Goal: Transaction & Acquisition: Purchase product/service

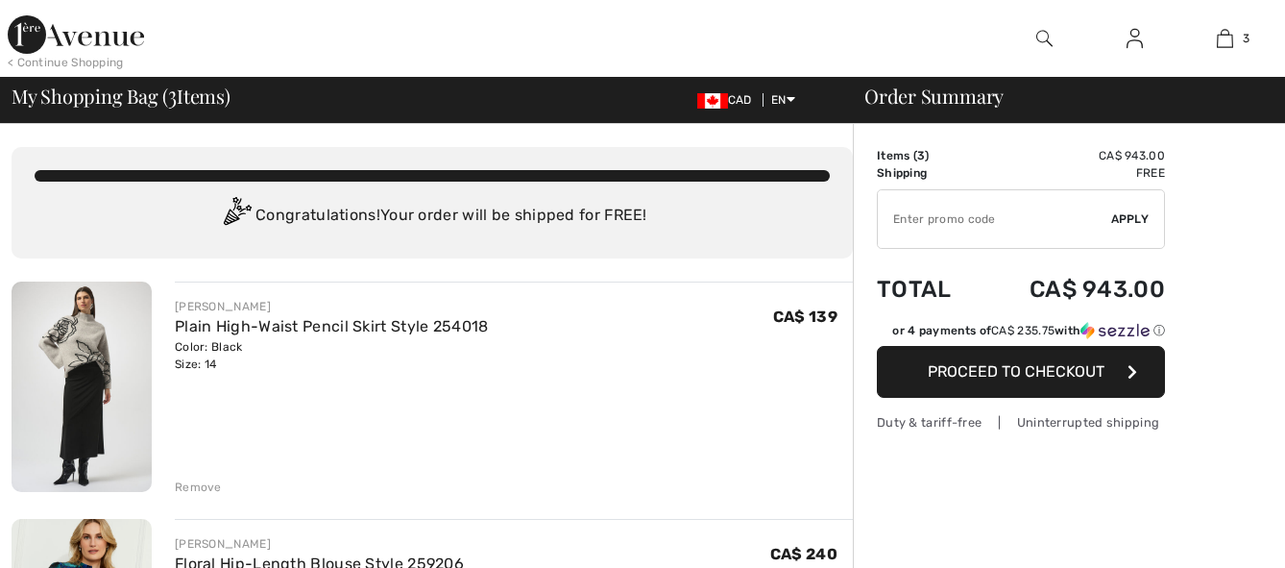
click at [88, 409] on img at bounding box center [82, 386] width 140 height 210
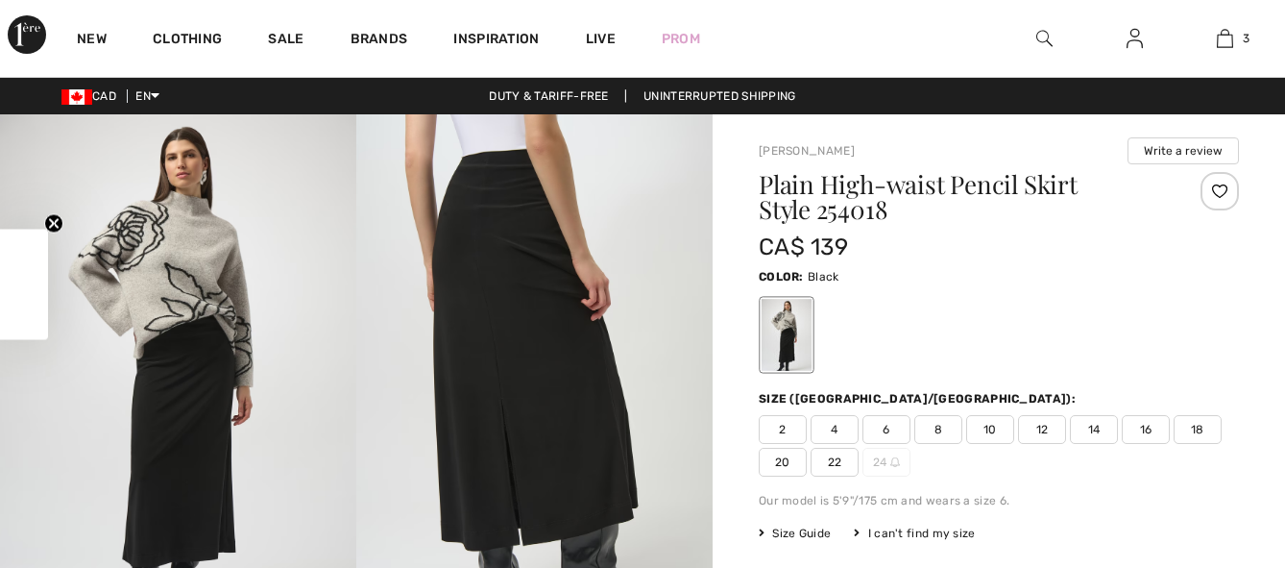
checkbox input "true"
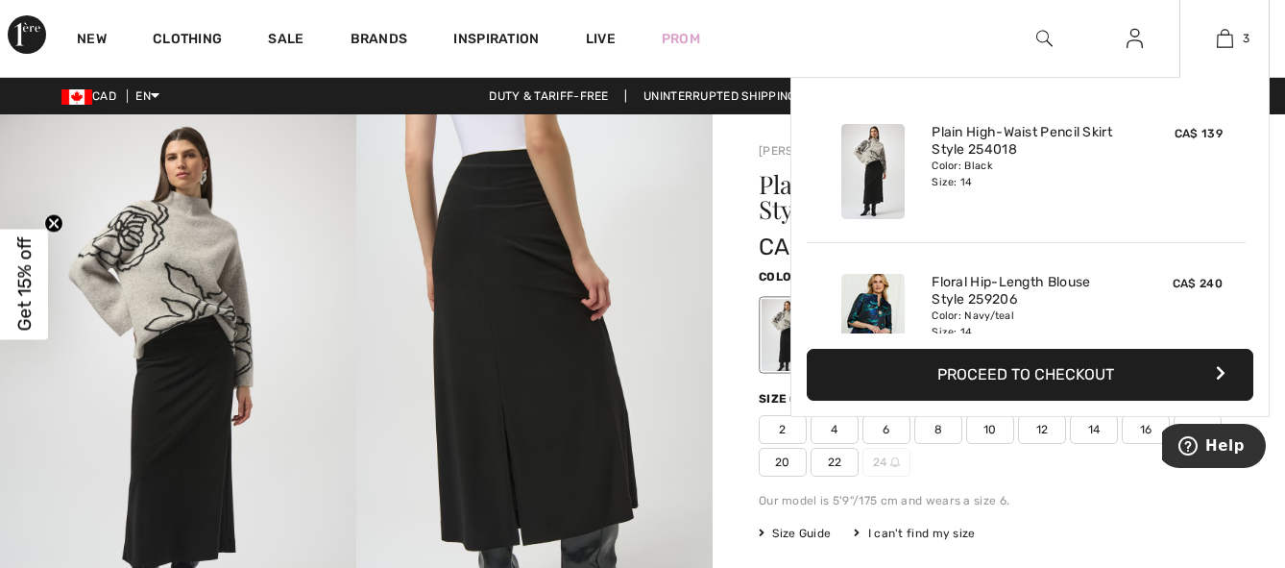
click at [877, 309] on img at bounding box center [872, 321] width 63 height 95
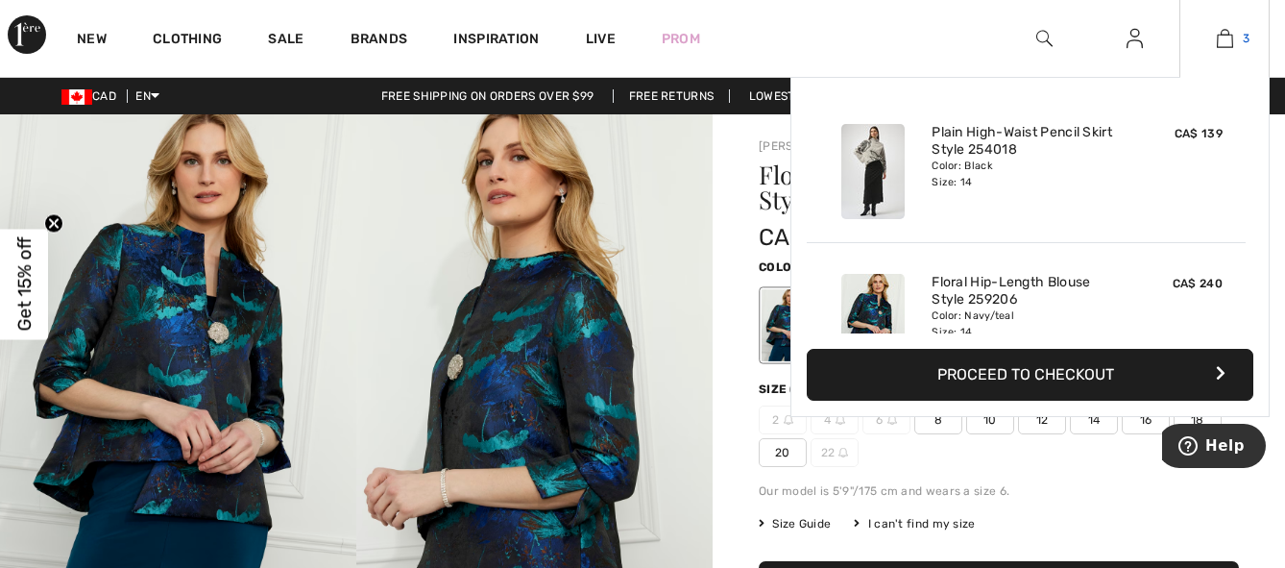
click at [1223, 43] on img at bounding box center [1225, 38] width 16 height 23
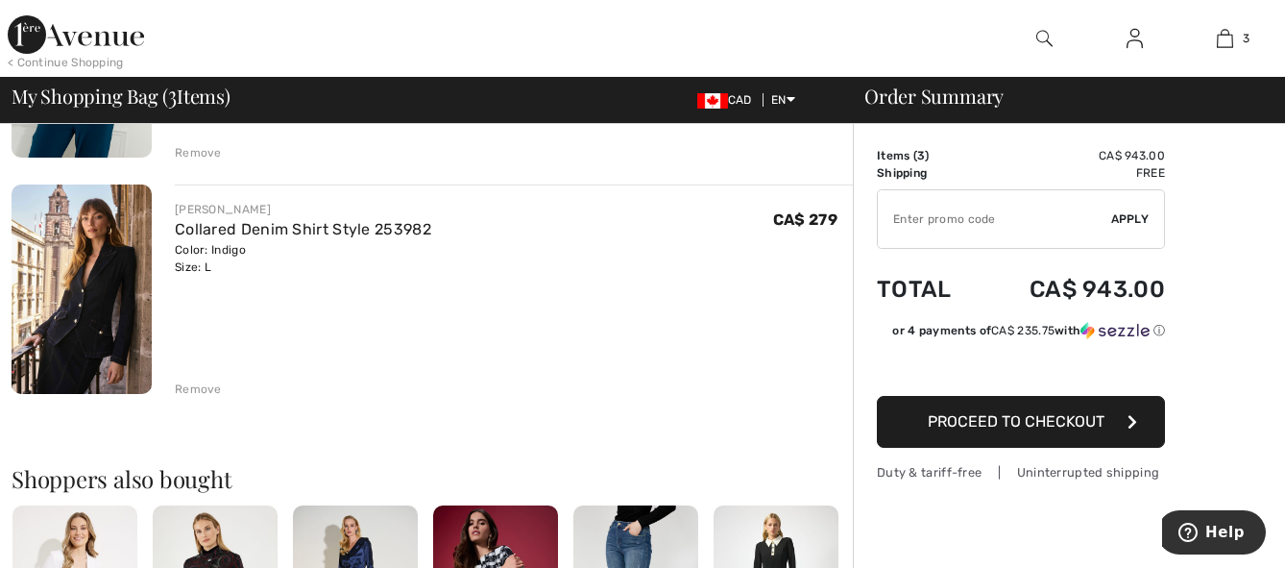
scroll to position [575, 0]
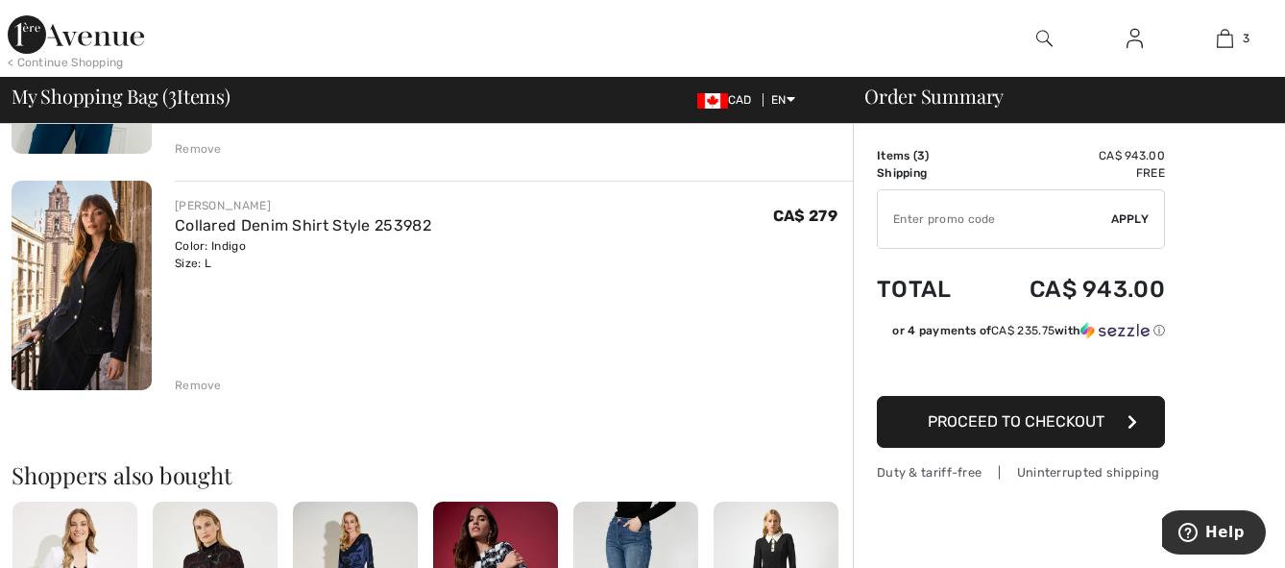
click at [204, 386] on div "Remove" at bounding box center [198, 385] width 47 height 17
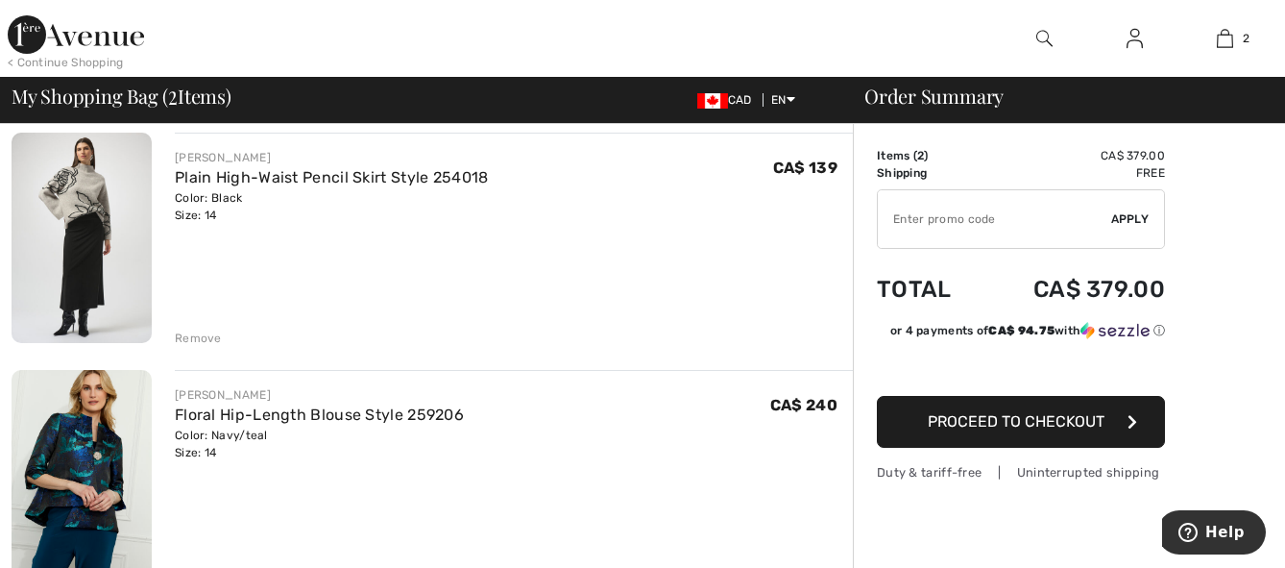
scroll to position [119, 0]
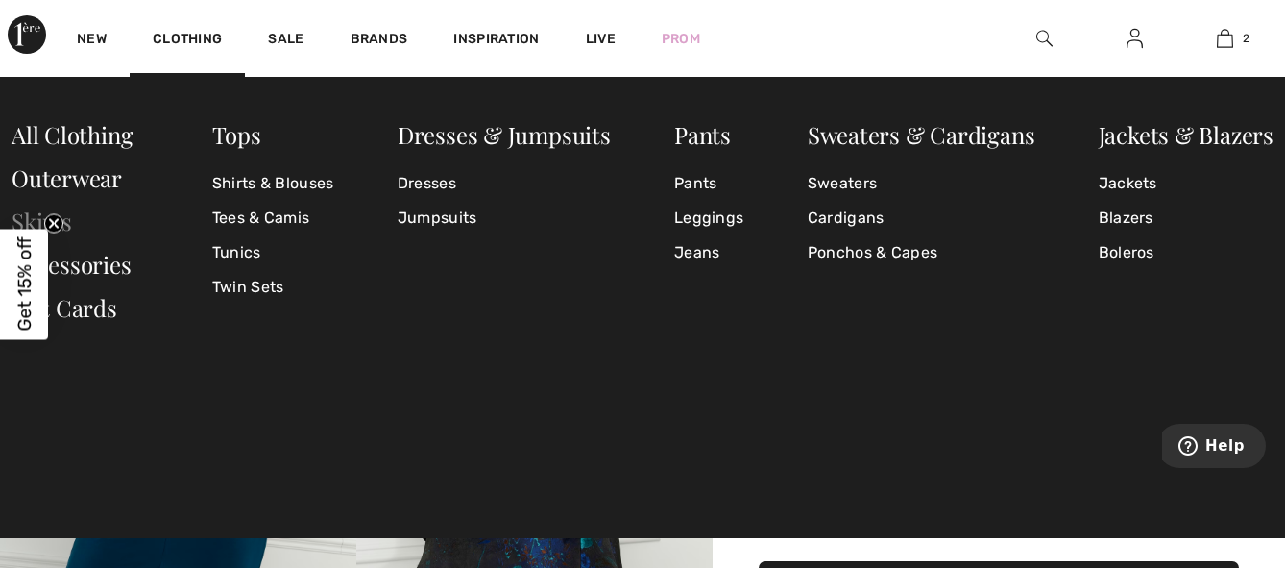
click at [16, 217] on link "Skirts" at bounding box center [42, 221] width 61 height 31
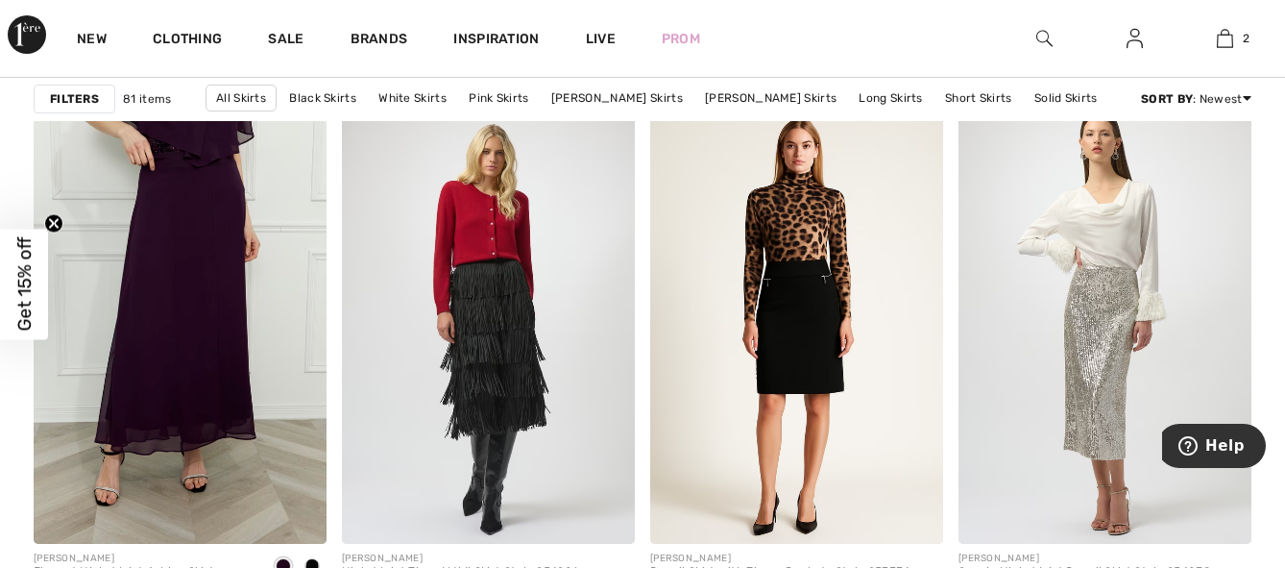
scroll to position [2686, 0]
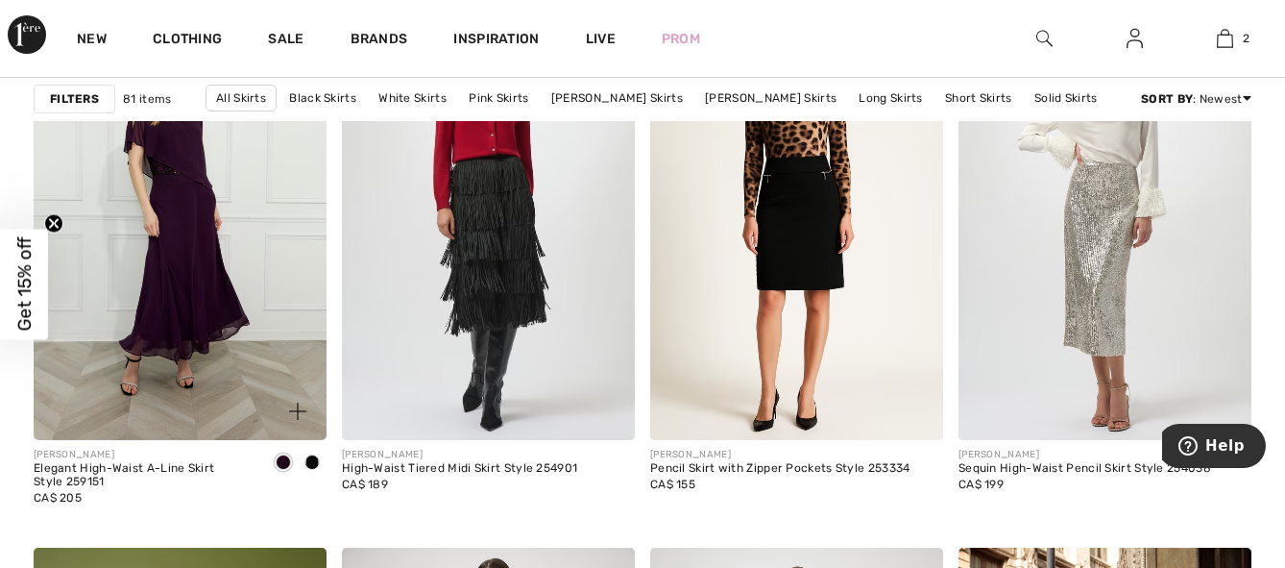
click at [167, 254] on img at bounding box center [180, 221] width 293 height 440
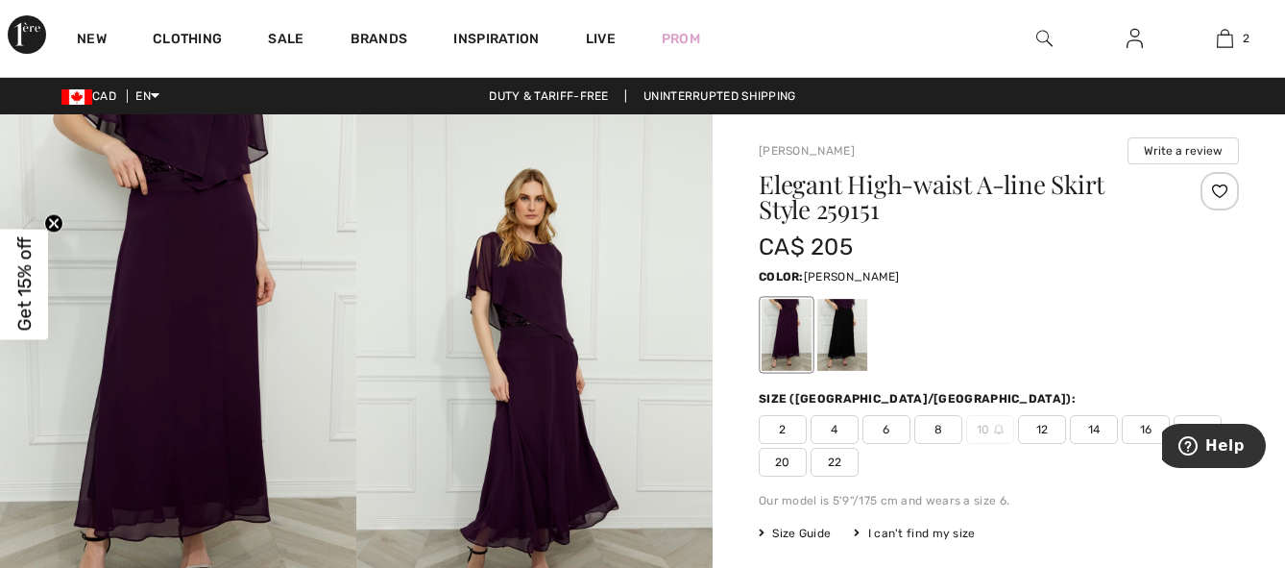
click at [556, 444] on img at bounding box center [534, 381] width 356 height 535
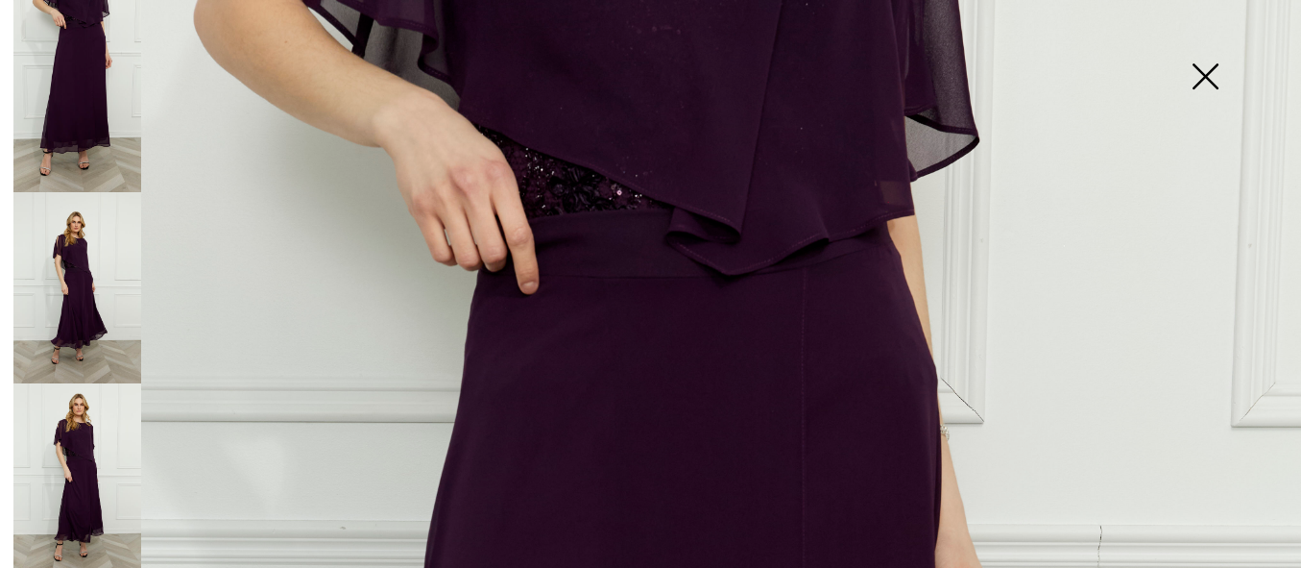
click at [1202, 78] on img at bounding box center [1205, 78] width 96 height 99
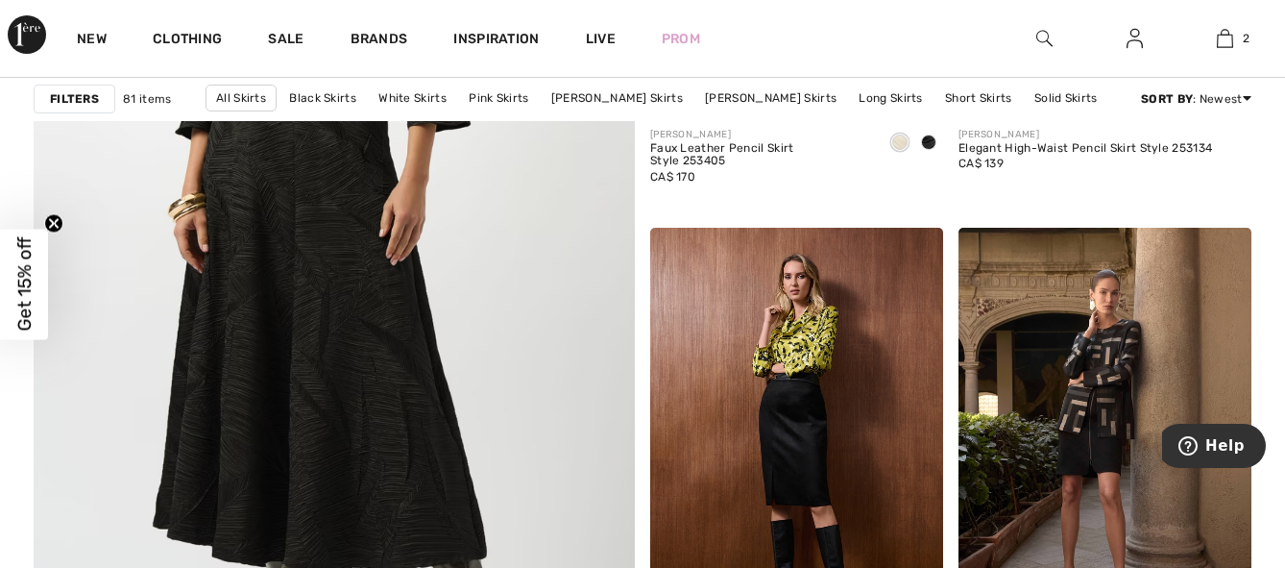
scroll to position [4957, 0]
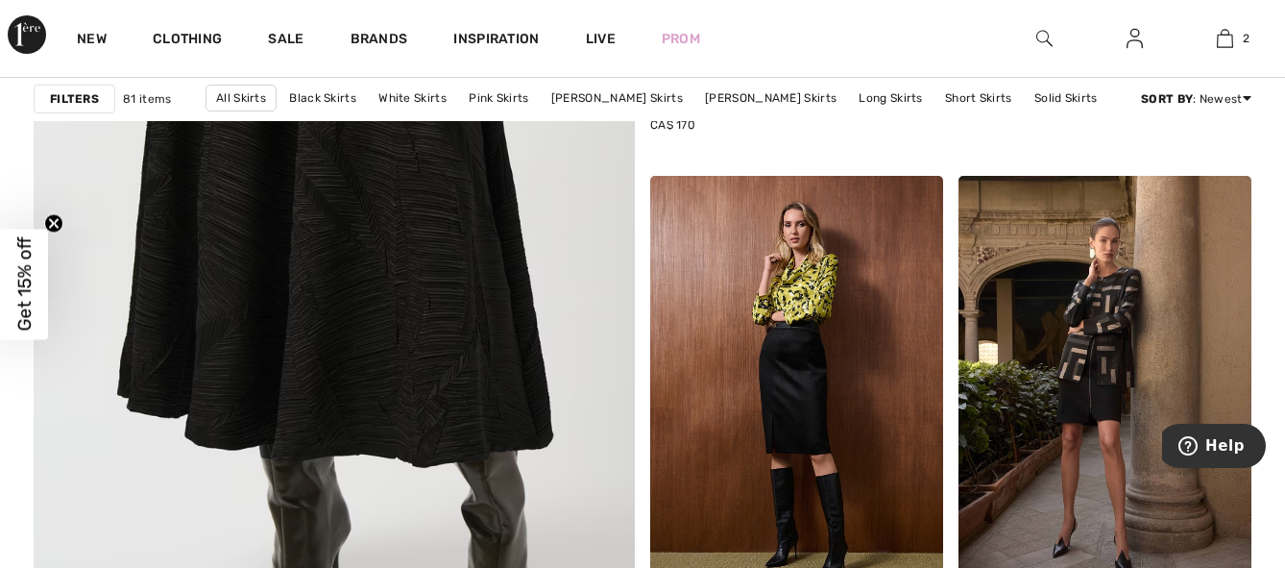
click at [304, 354] on img at bounding box center [333, 169] width 721 height 1082
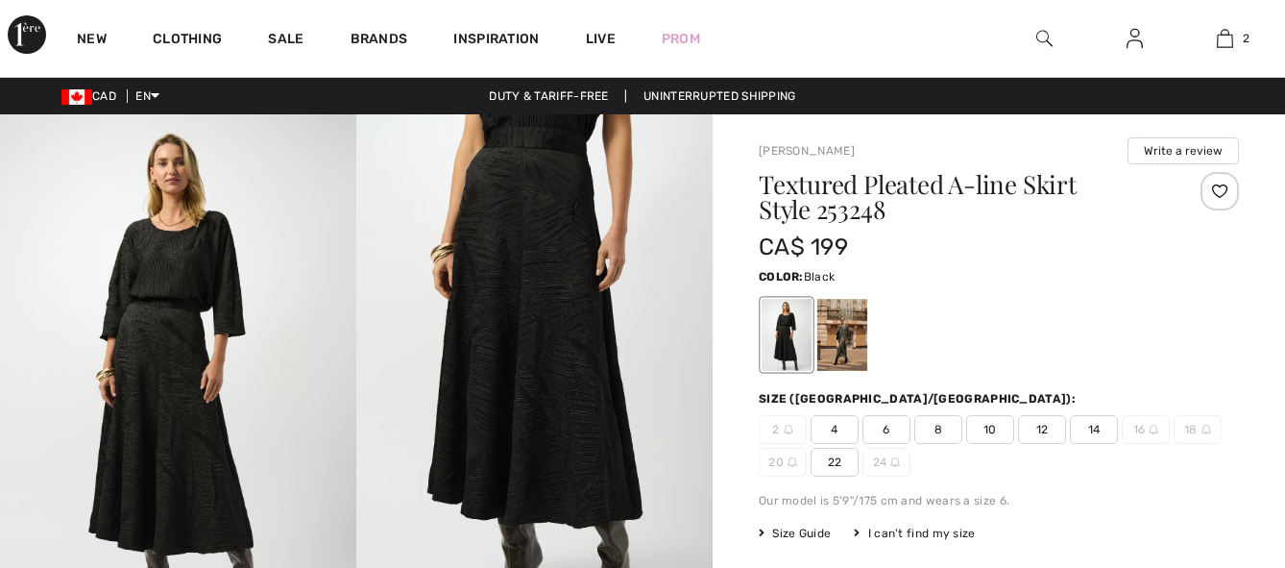
click at [147, 417] on img at bounding box center [178, 381] width 356 height 534
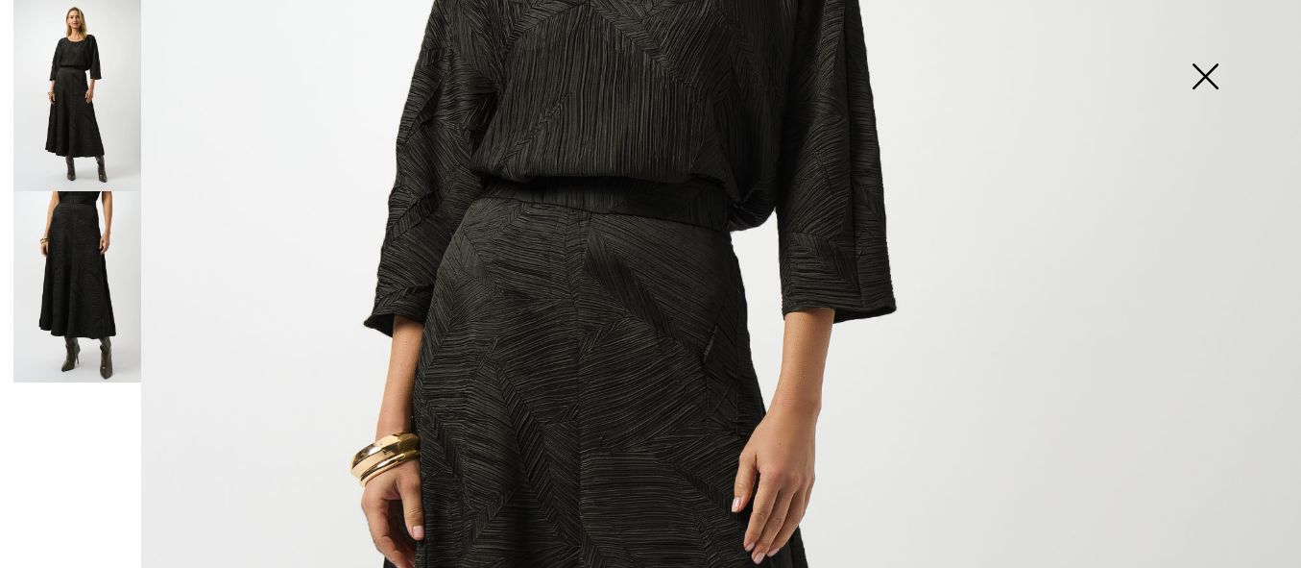
scroll to position [480, 0]
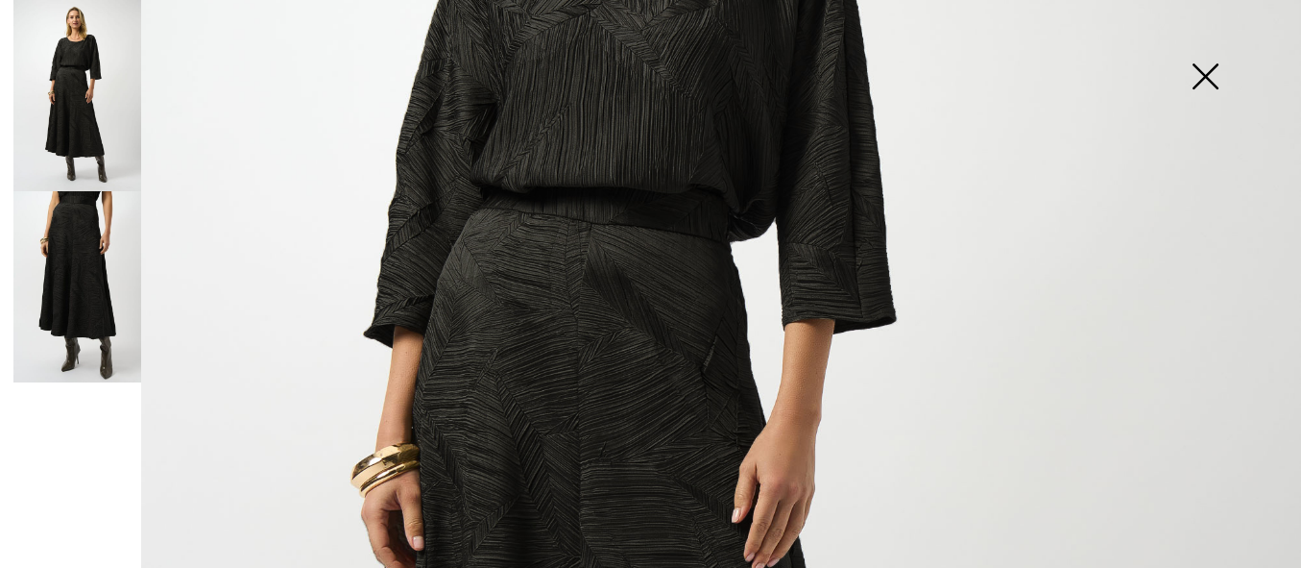
click at [560, 389] on img at bounding box center [650, 495] width 1301 height 1950
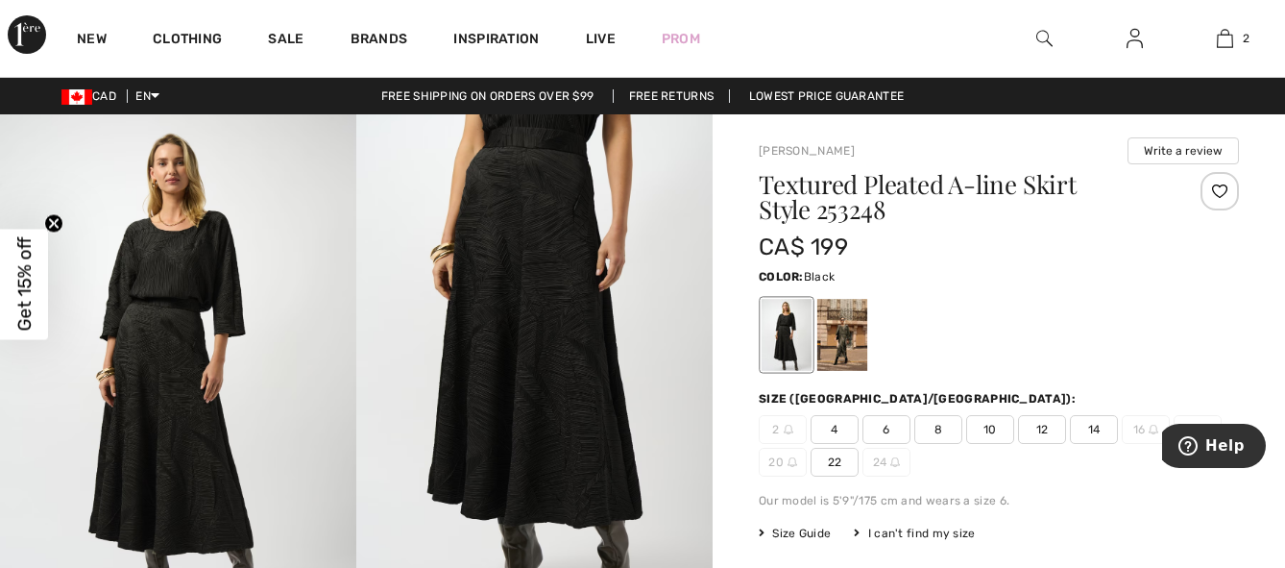
click at [540, 390] on img at bounding box center [534, 381] width 356 height 534
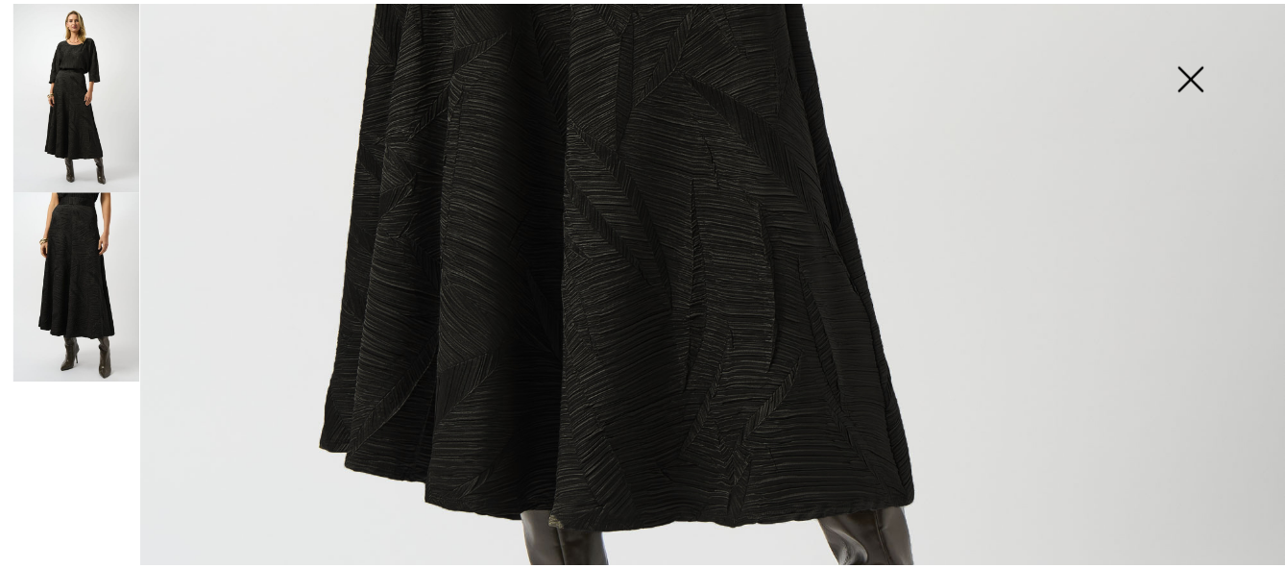
scroll to position [1078, 0]
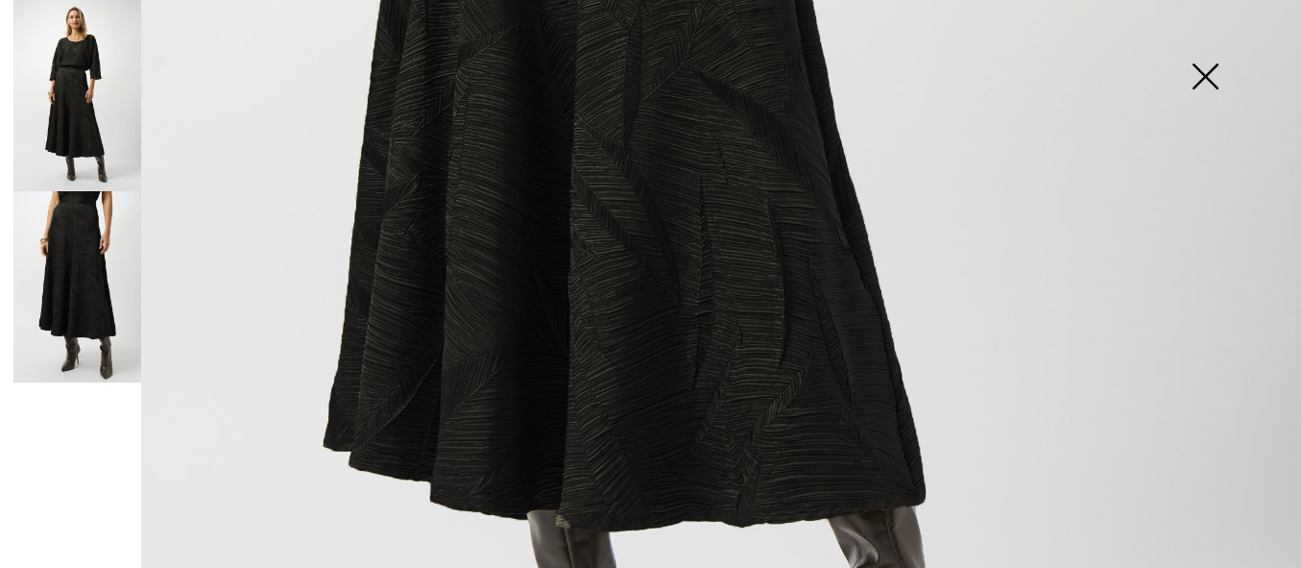
click at [1205, 72] on img at bounding box center [1205, 78] width 96 height 99
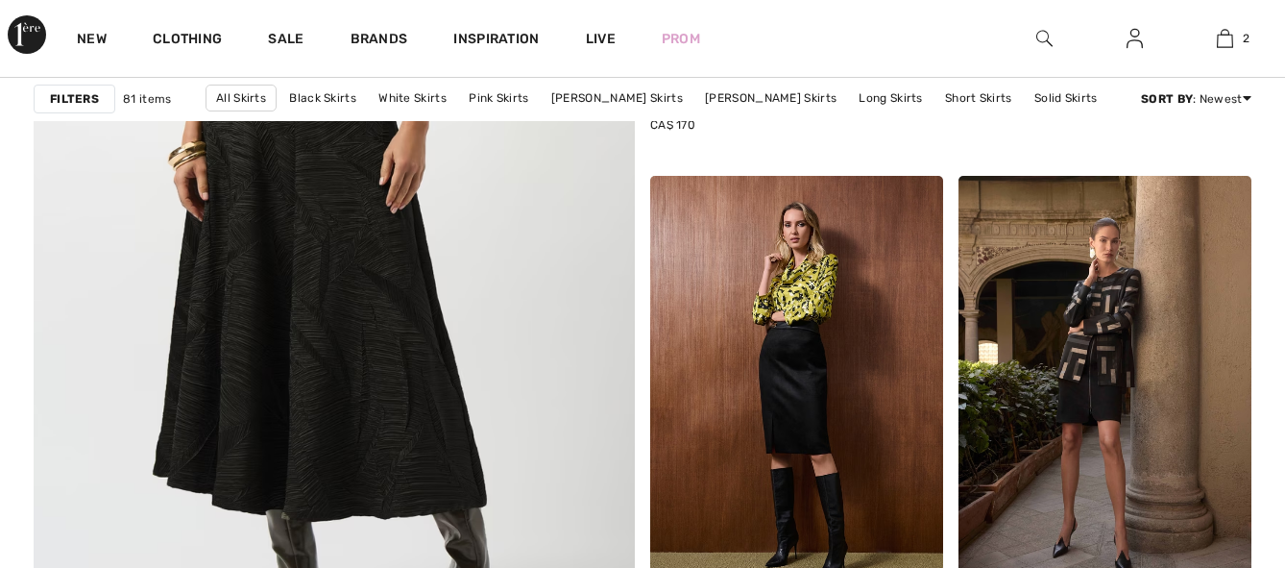
checkbox input "true"
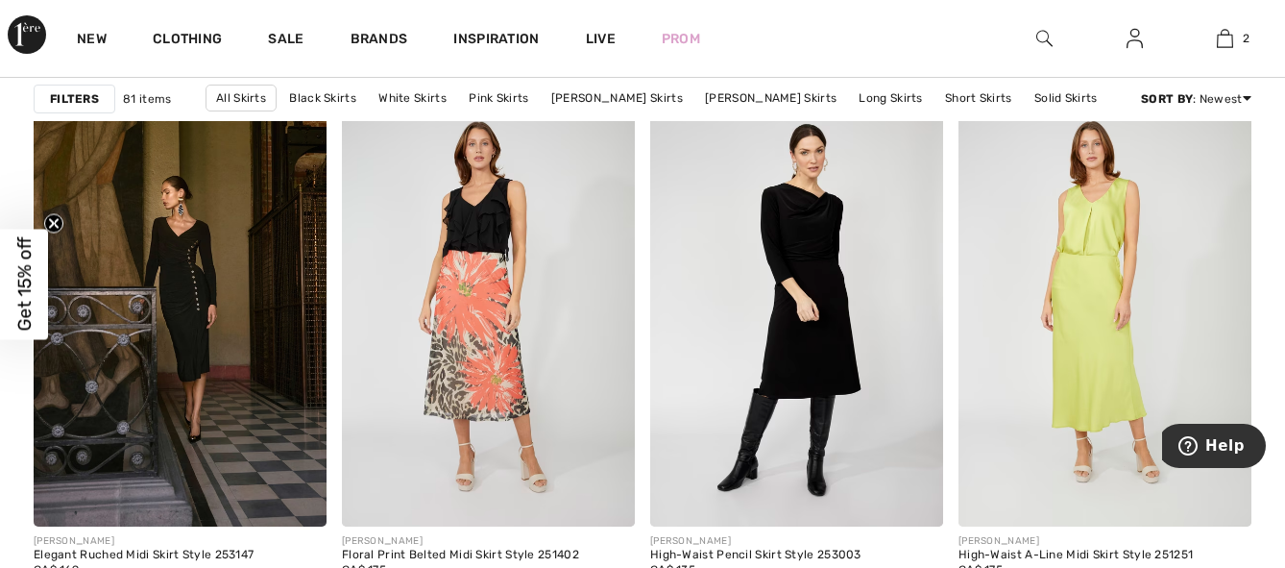
scroll to position [5575, 0]
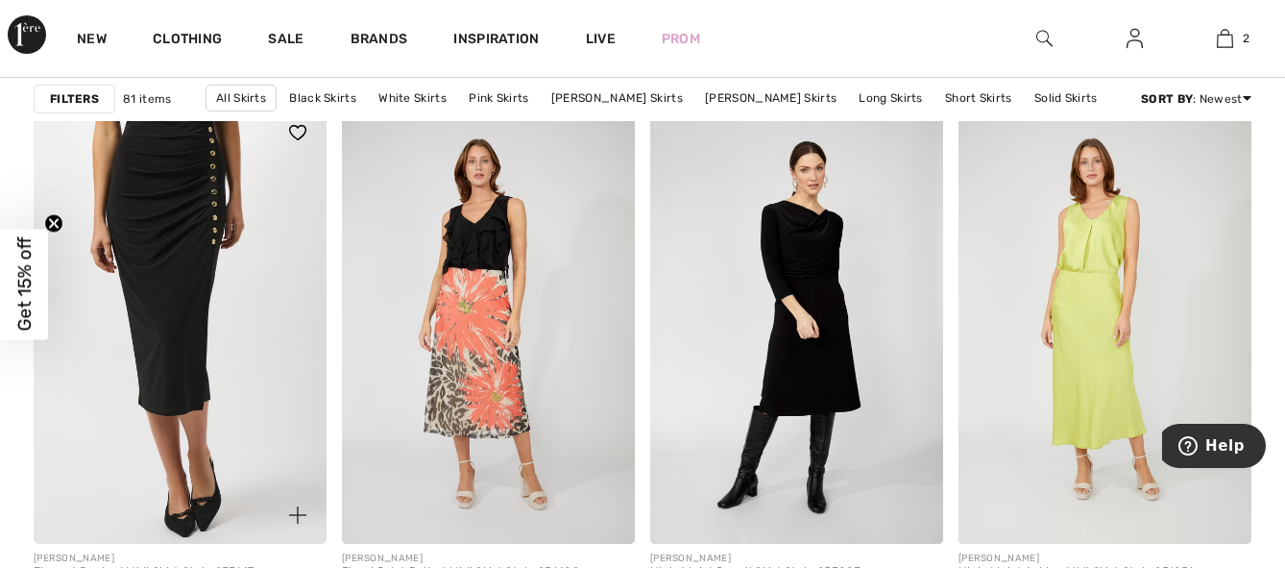
click at [191, 359] on img at bounding box center [180, 324] width 293 height 440
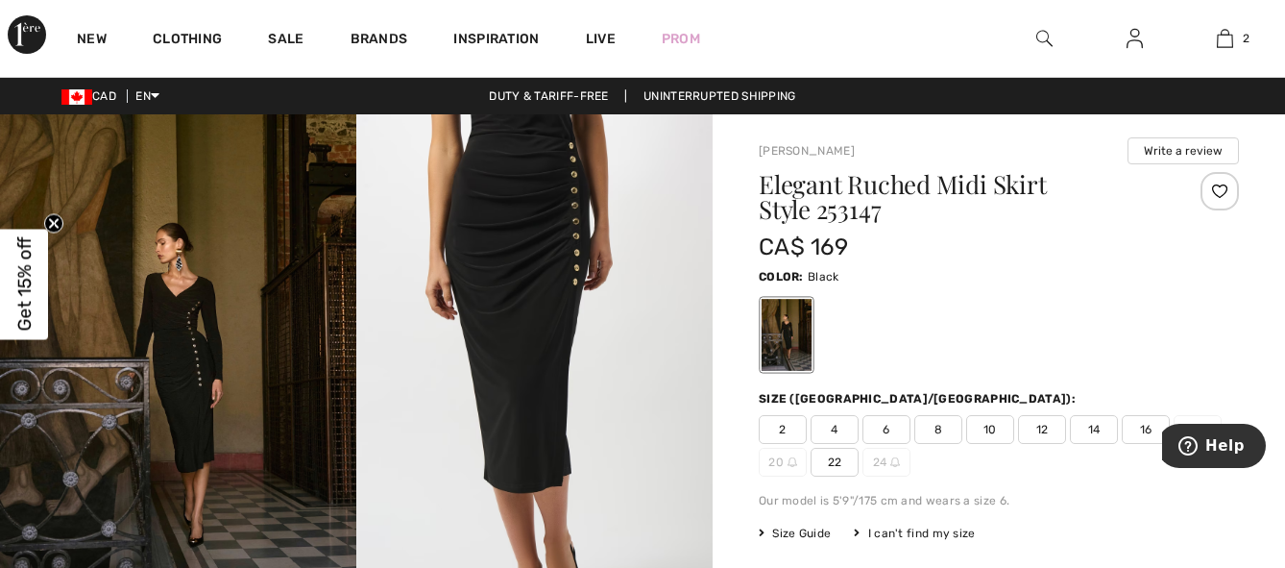
click at [504, 328] on img at bounding box center [534, 381] width 356 height 534
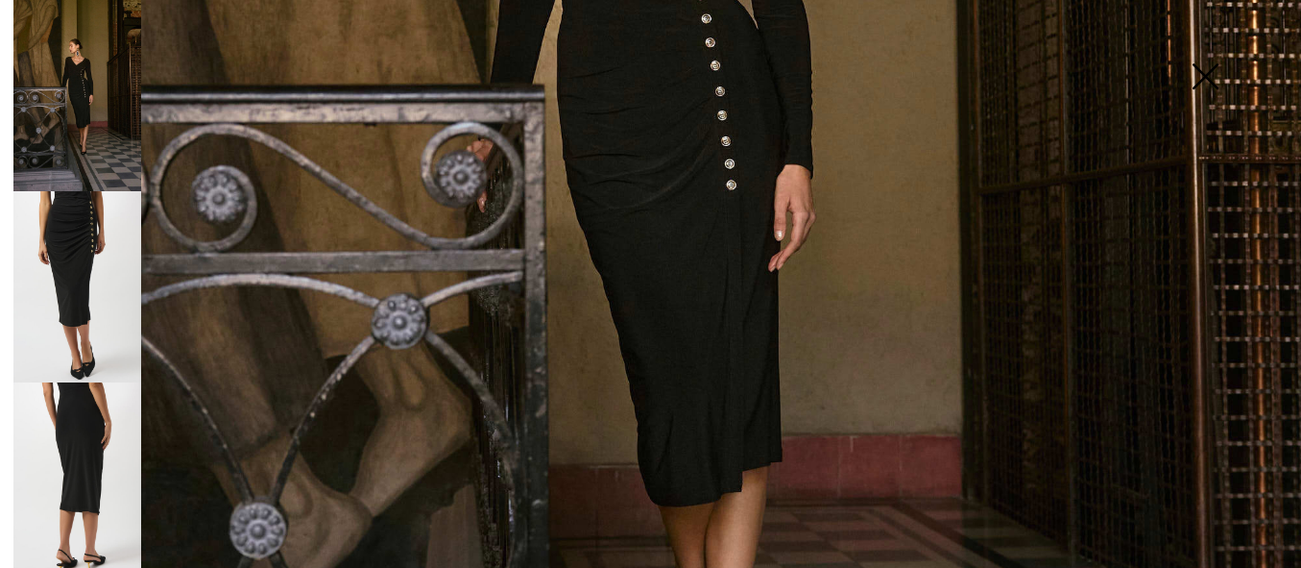
scroll to position [816, 0]
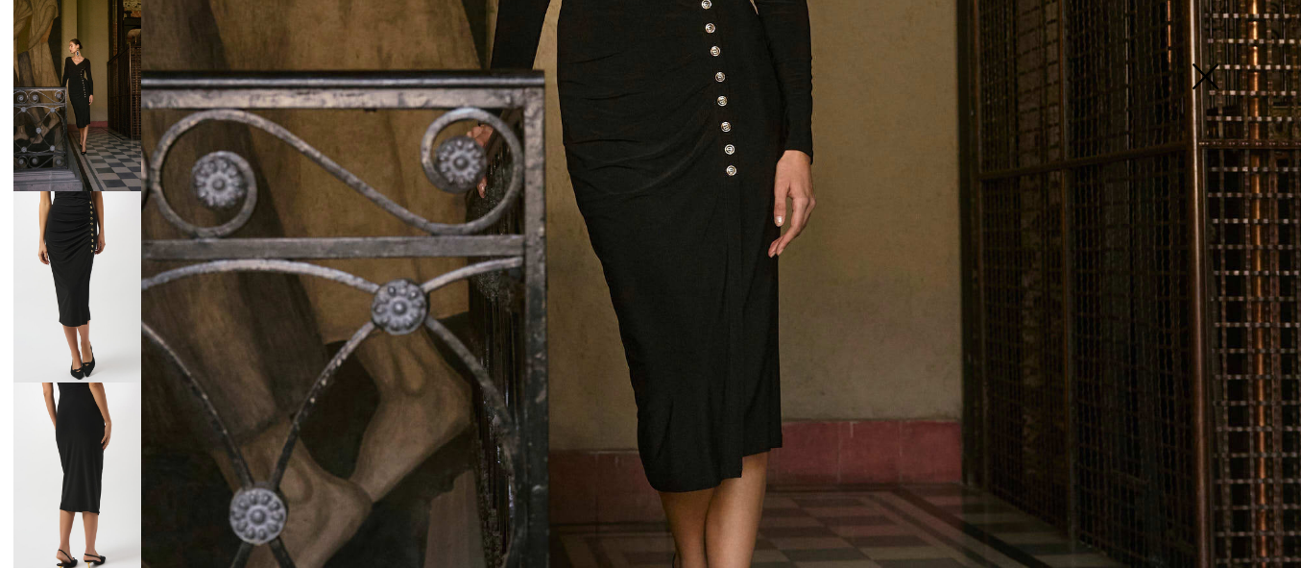
click at [74, 428] on img at bounding box center [77, 477] width 128 height 191
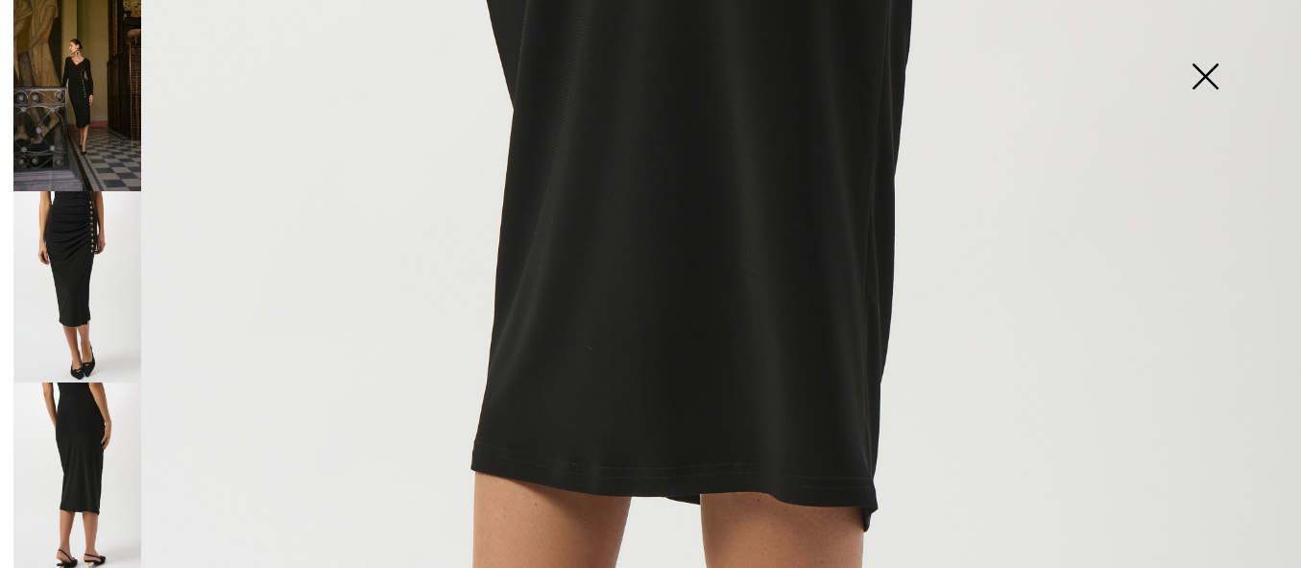
click at [93, 252] on img at bounding box center [77, 286] width 128 height 191
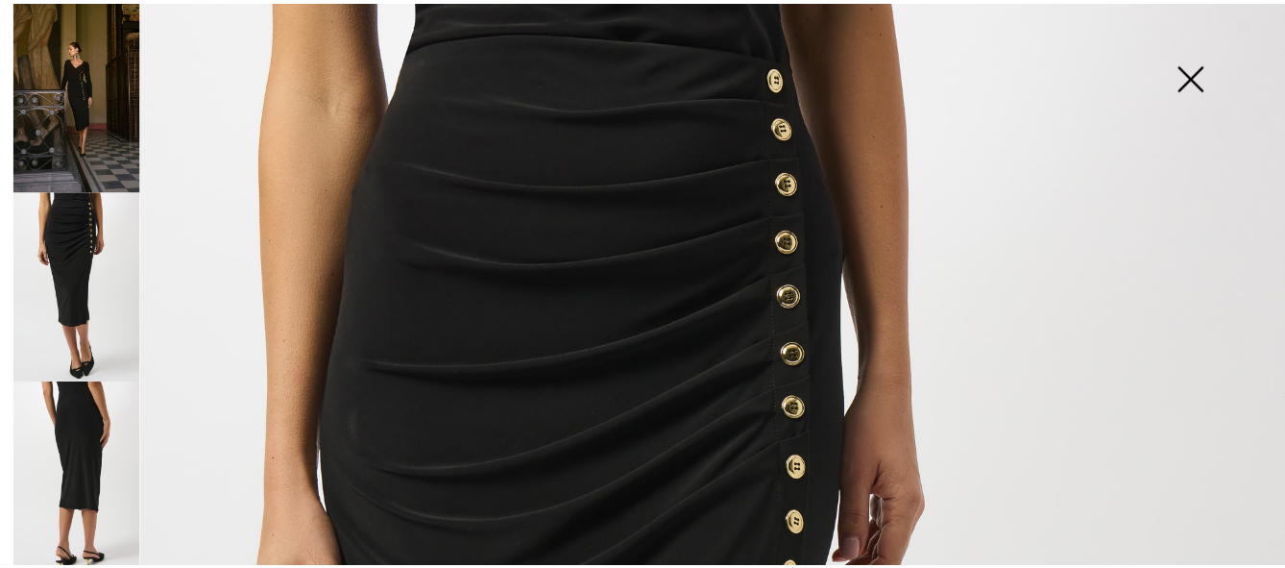
scroll to position [0, 0]
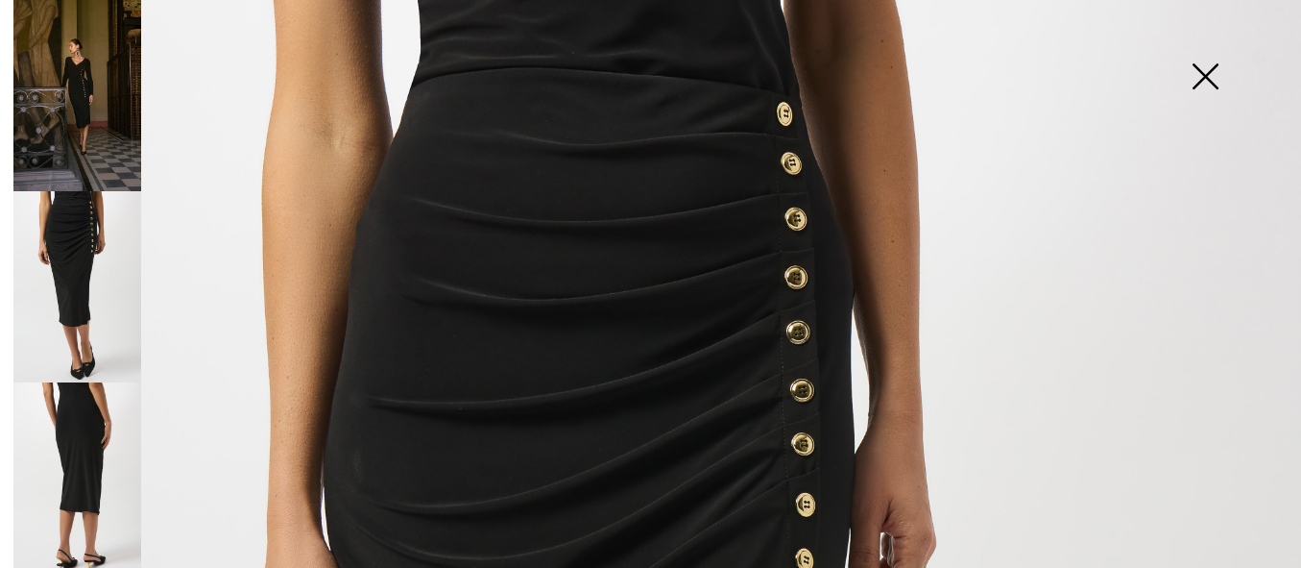
click at [93, 430] on img at bounding box center [77, 477] width 128 height 191
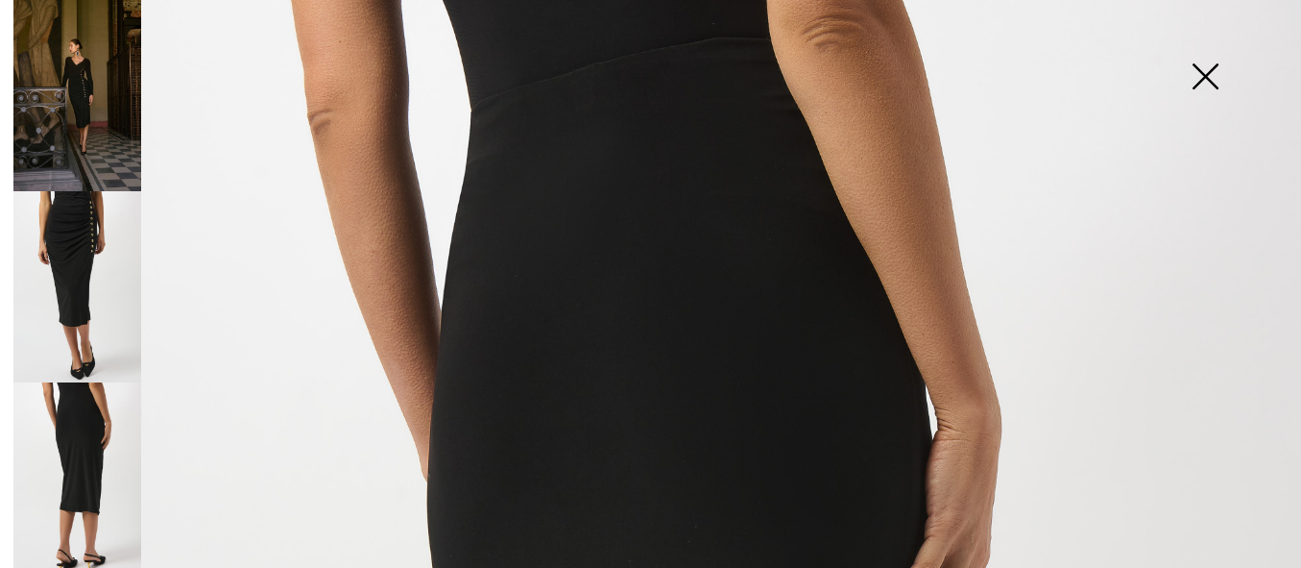
click at [1203, 73] on img at bounding box center [1205, 78] width 96 height 99
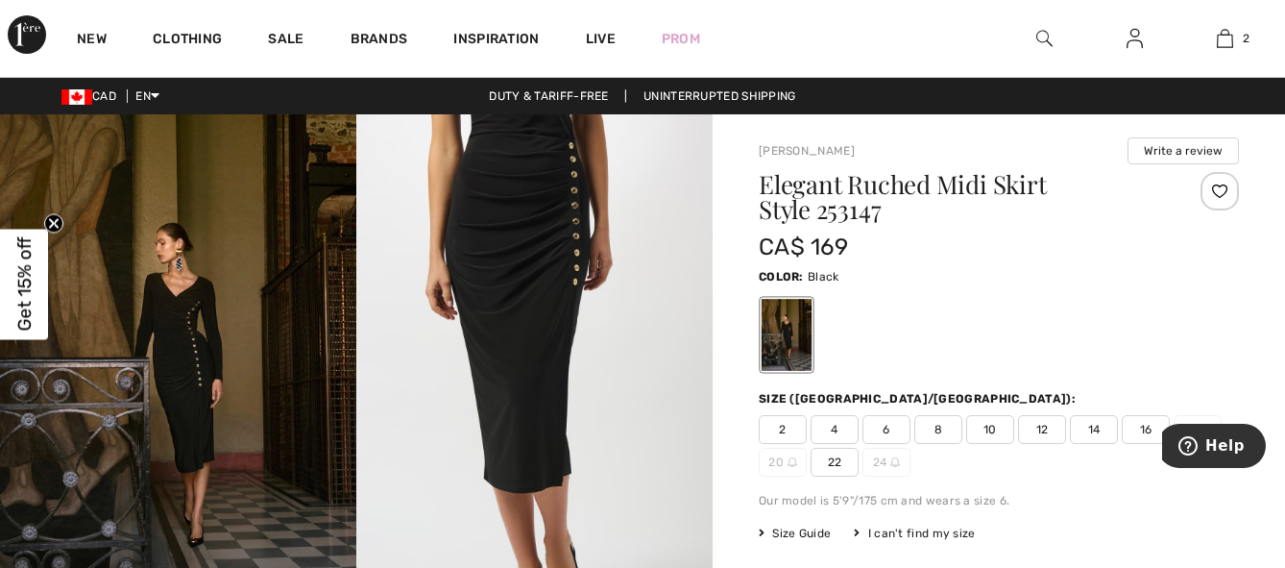
click at [1099, 427] on span "14" at bounding box center [1094, 429] width 48 height 29
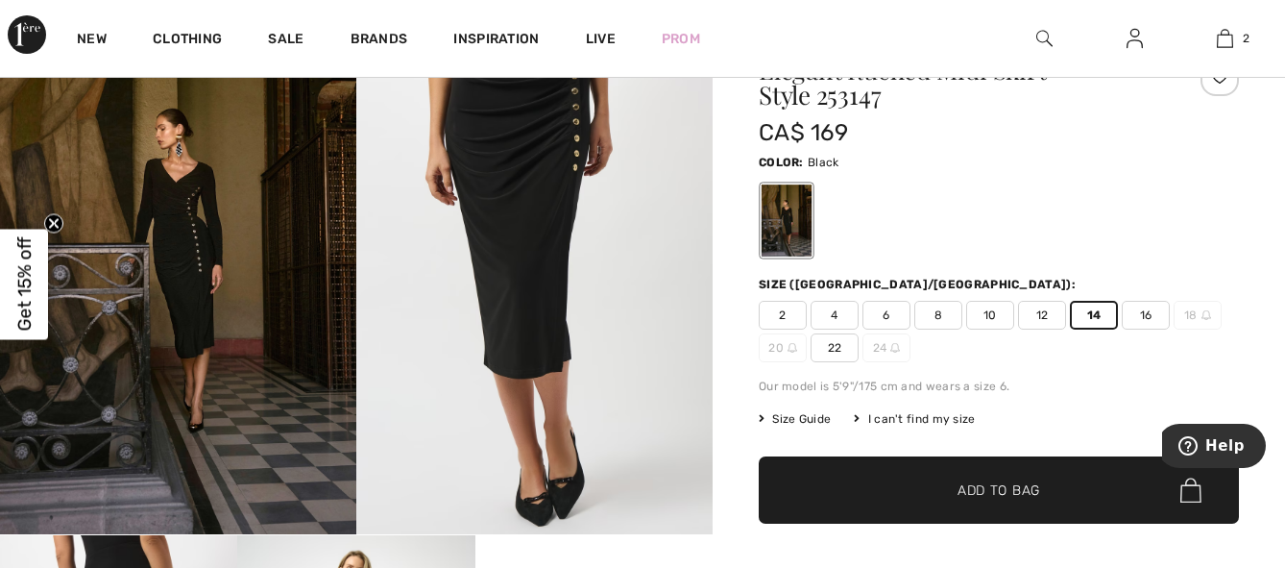
scroll to position [137, 0]
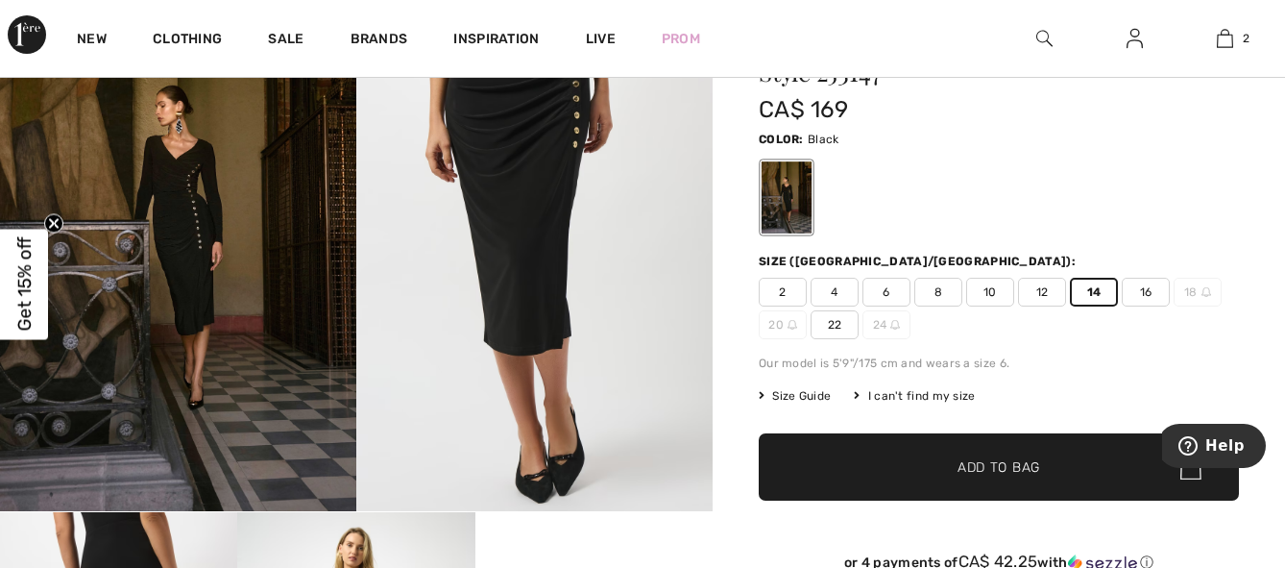
click at [1035, 466] on span "Add to Bag" at bounding box center [999, 467] width 83 height 20
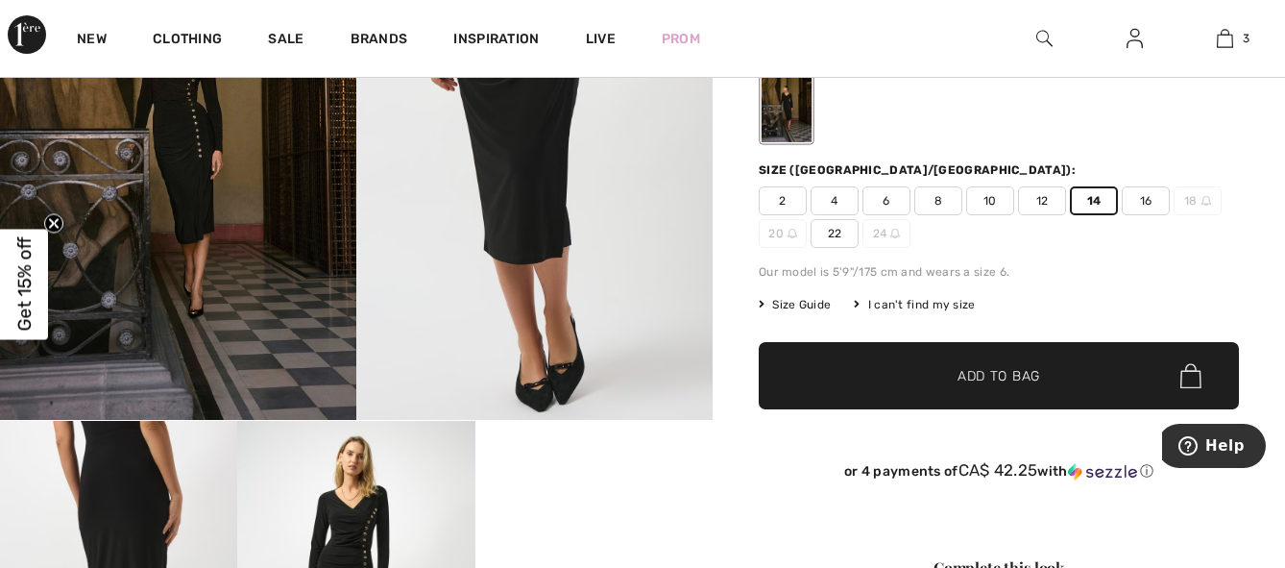
scroll to position [221, 0]
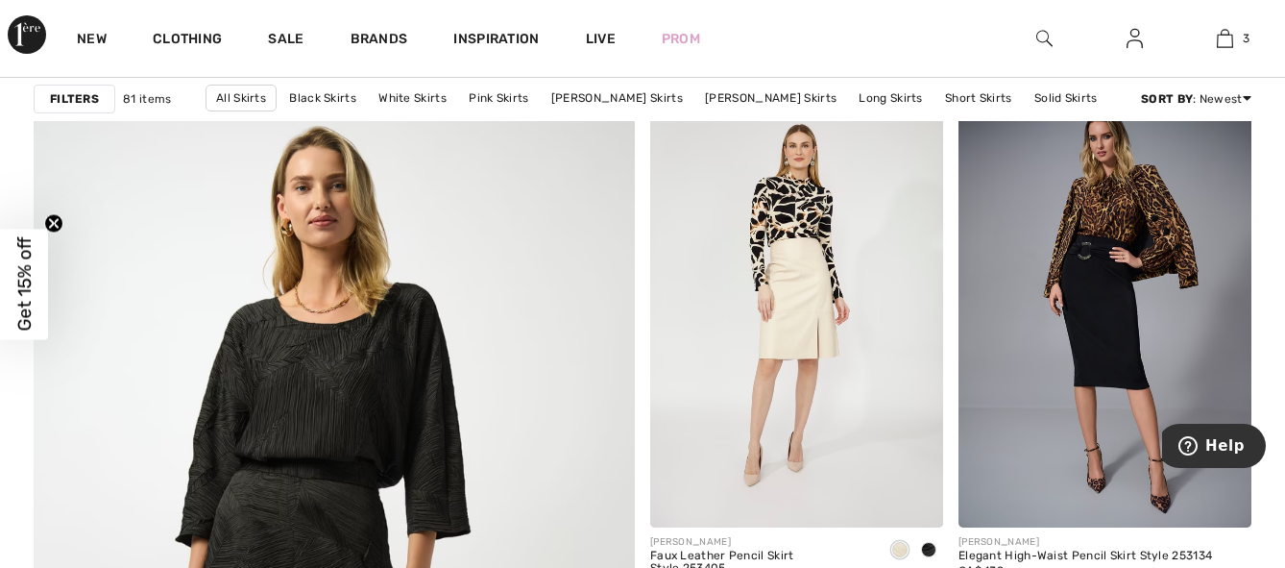
scroll to position [4394, 0]
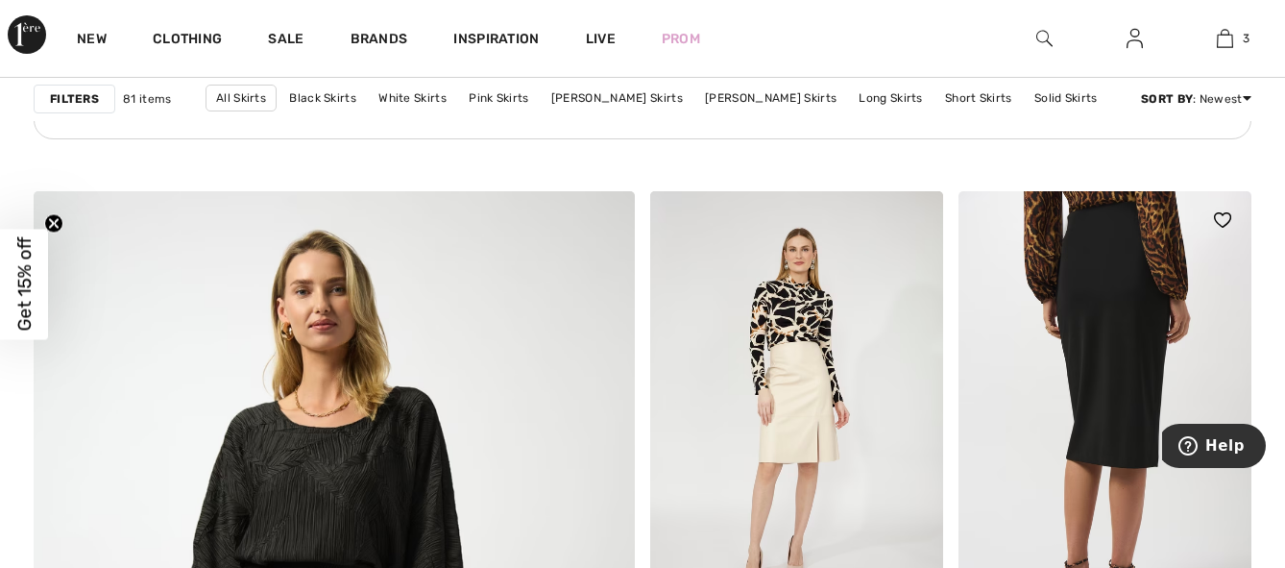
click at [1112, 425] on img at bounding box center [1105, 411] width 293 height 440
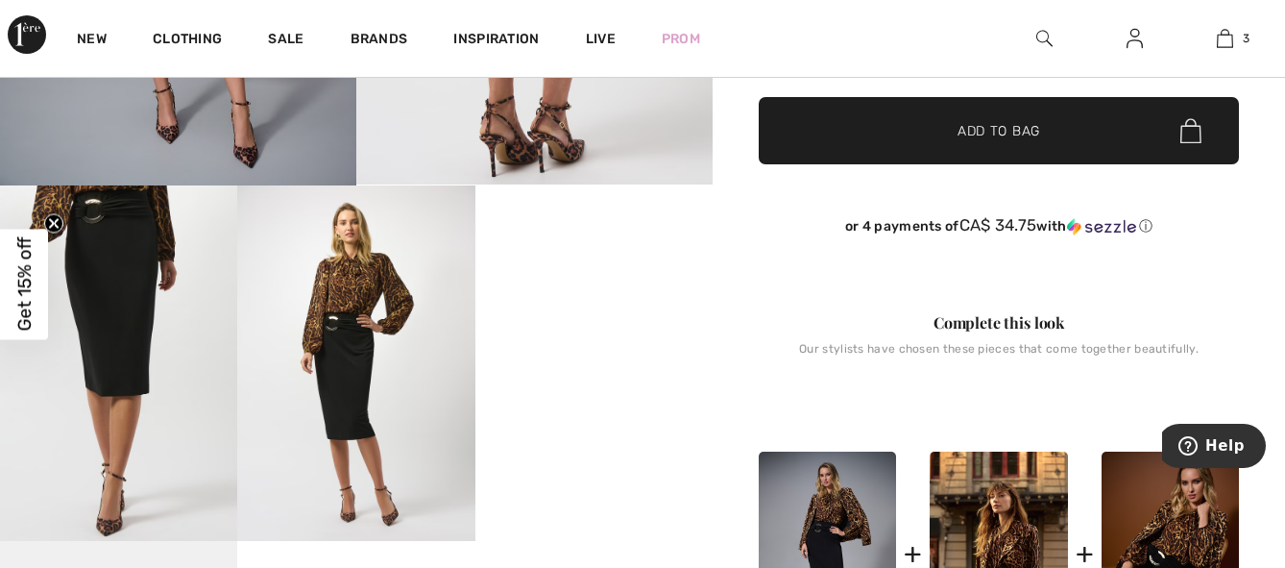
scroll to position [448, 0]
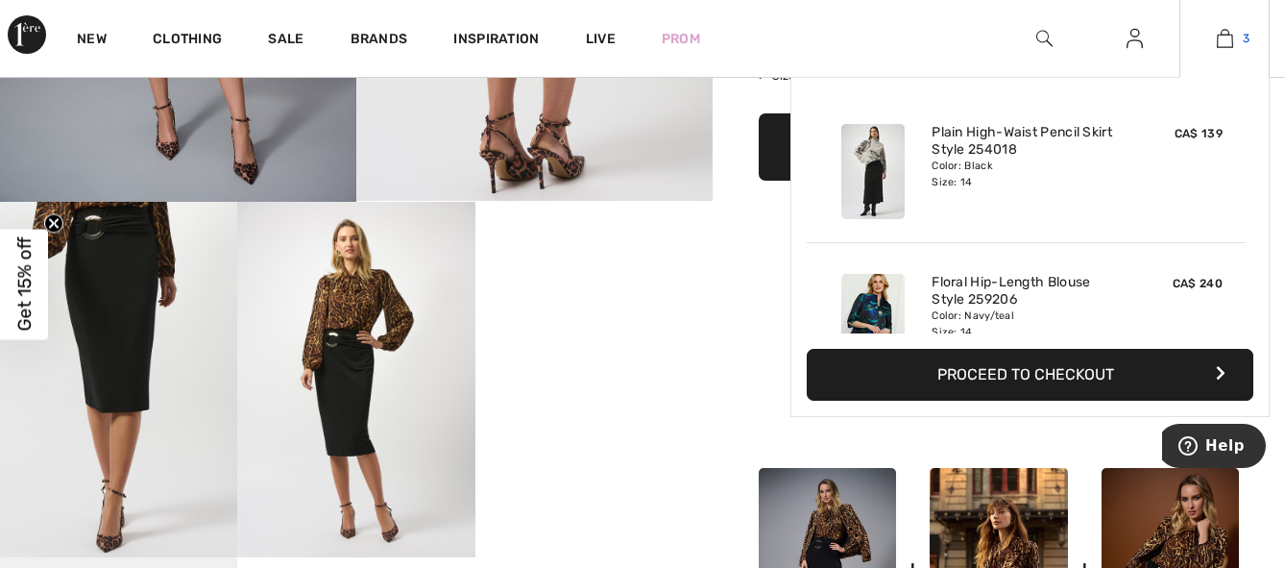
click at [1223, 43] on img at bounding box center [1225, 38] width 16 height 23
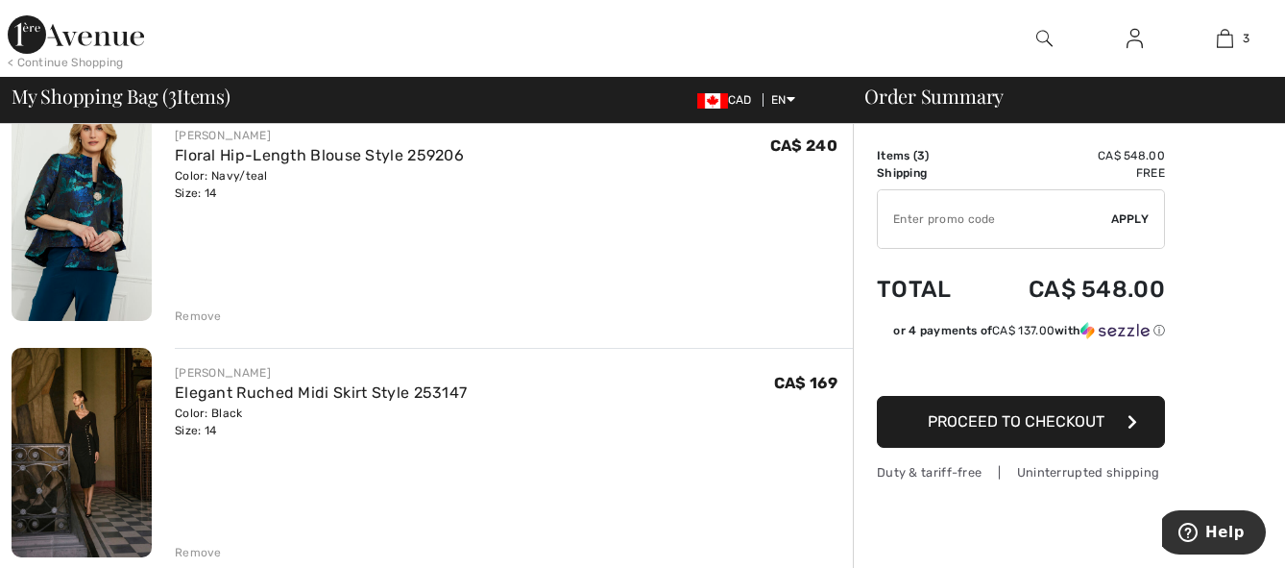
scroll to position [412, 0]
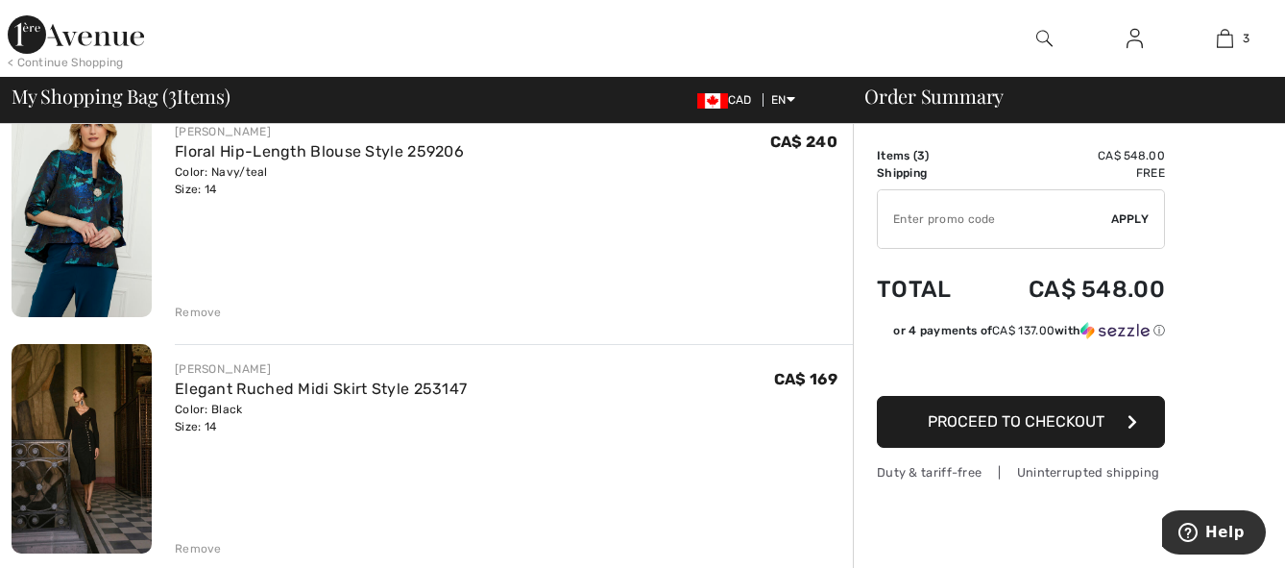
click at [85, 457] on img at bounding box center [82, 449] width 140 height 210
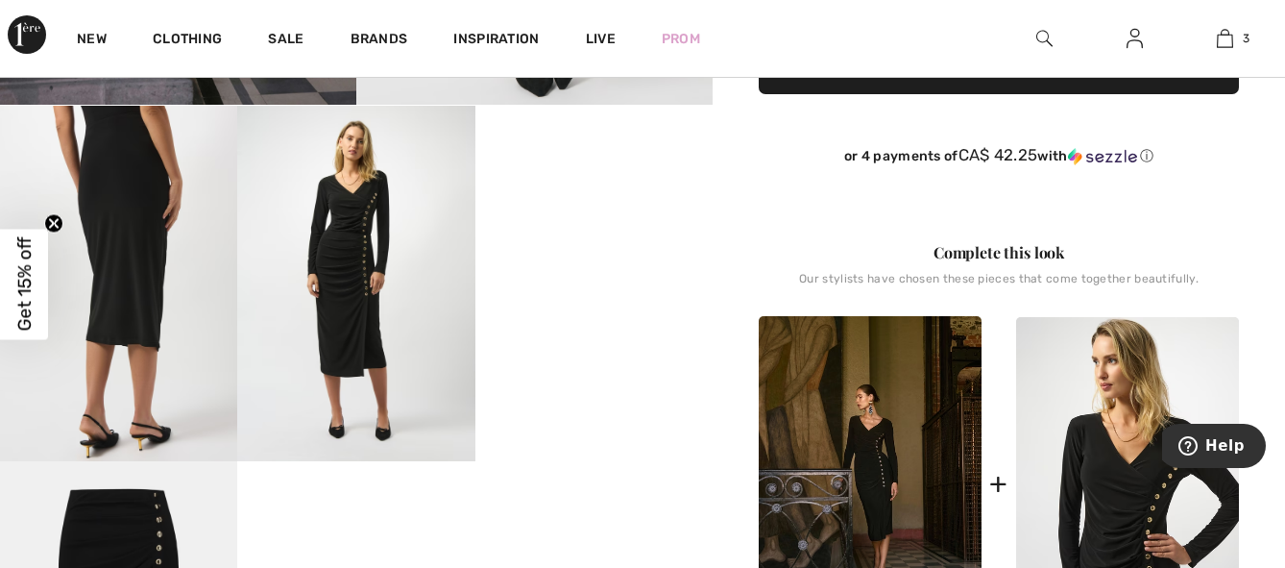
scroll to position [574, 0]
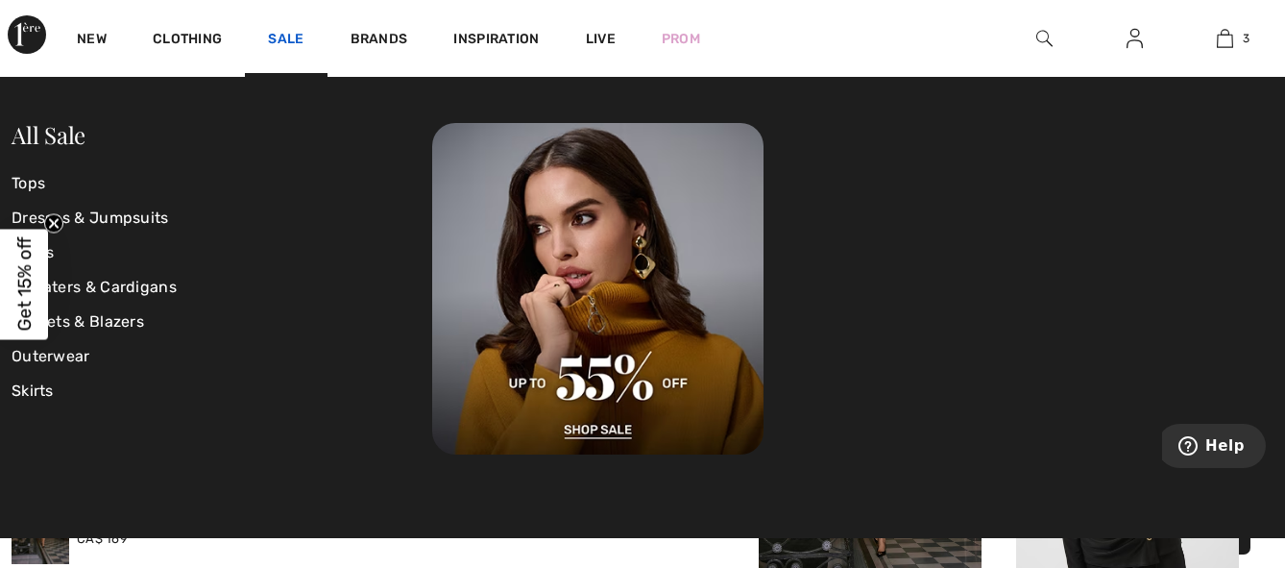
click at [275, 31] on link "Sale" at bounding box center [286, 41] width 36 height 20
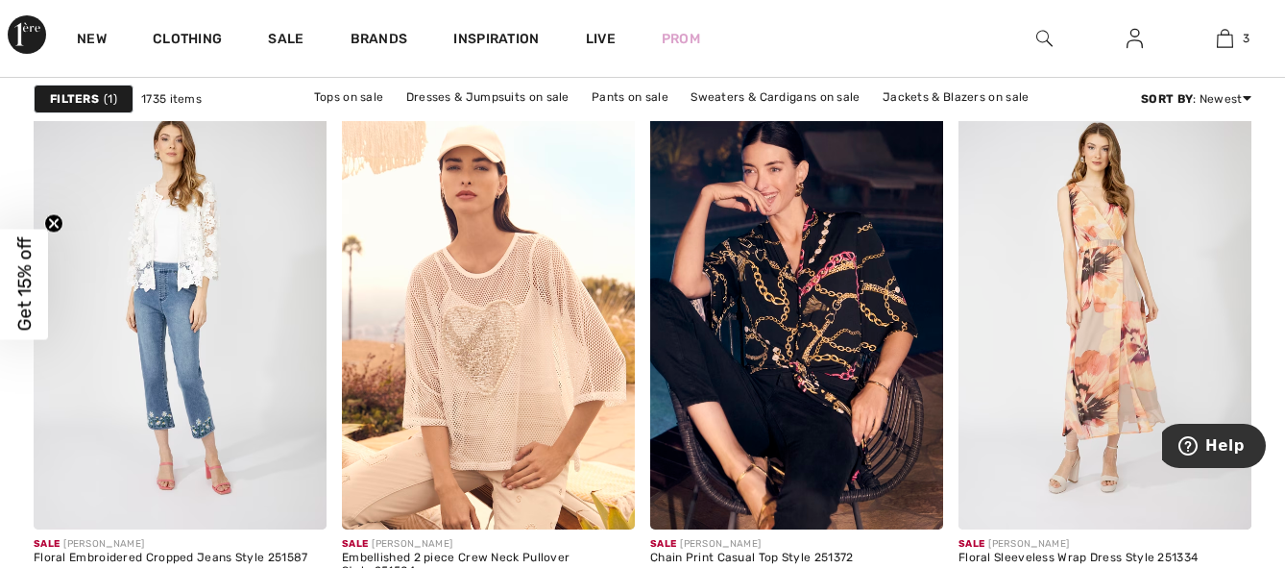
scroll to position [3145, 0]
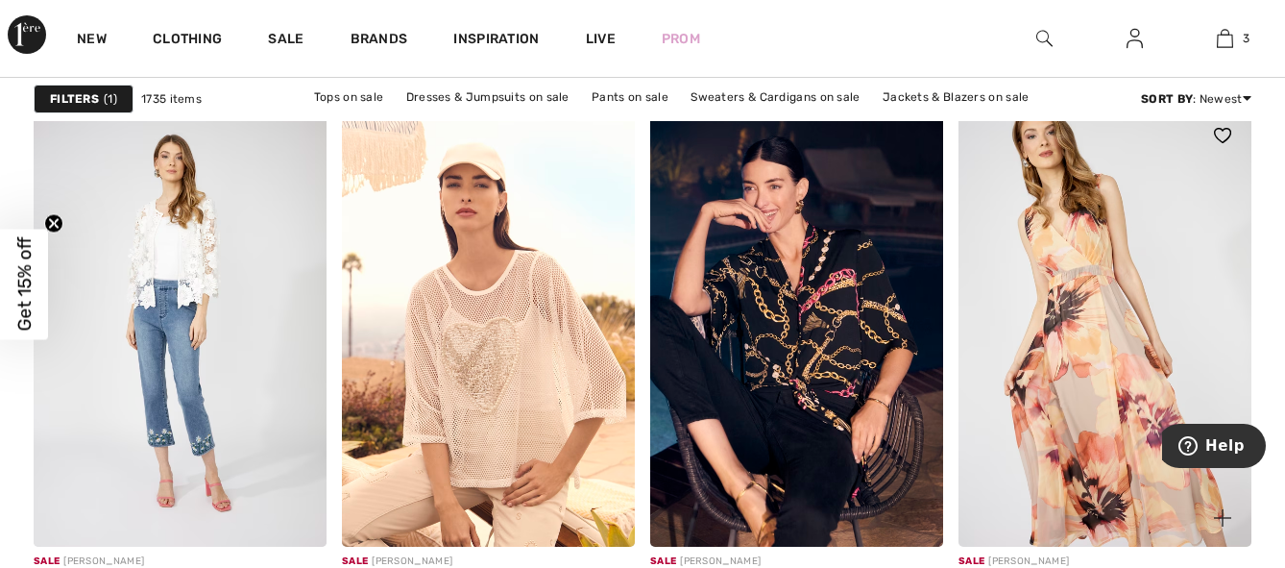
click at [1098, 296] on img at bounding box center [1105, 327] width 293 height 440
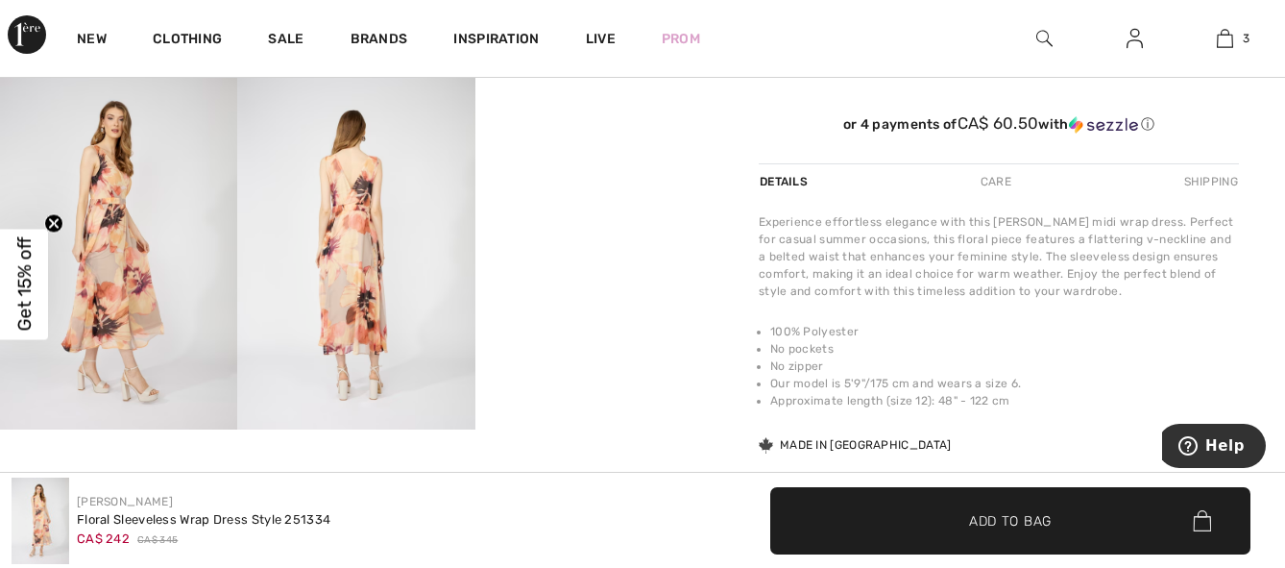
scroll to position [582, 0]
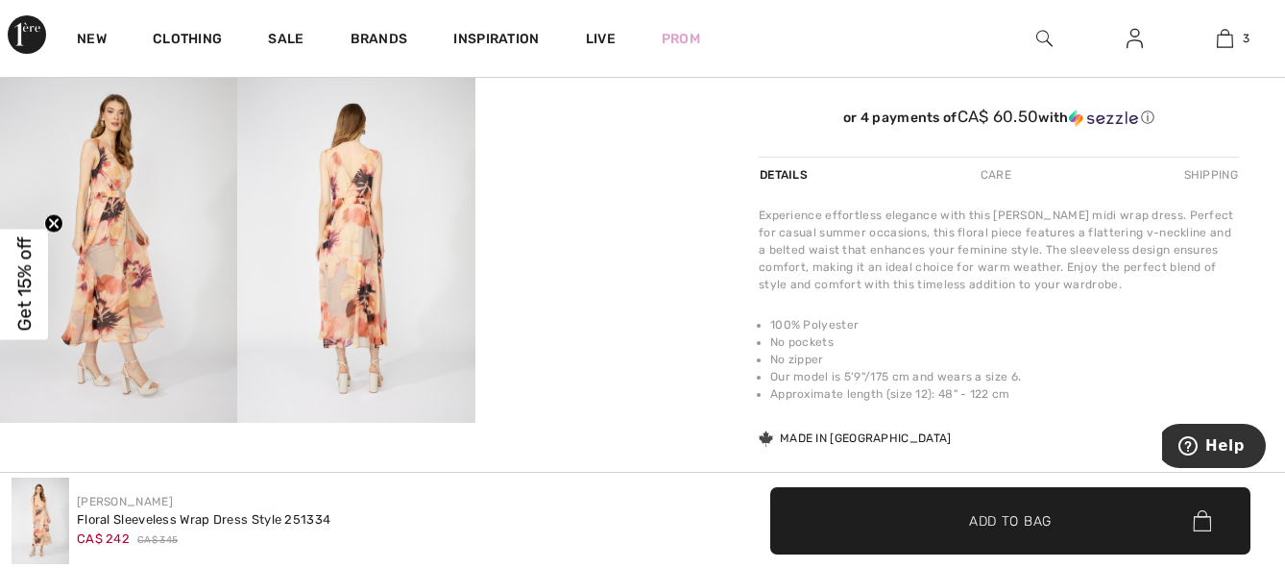
click at [381, 275] on img at bounding box center [355, 245] width 237 height 356
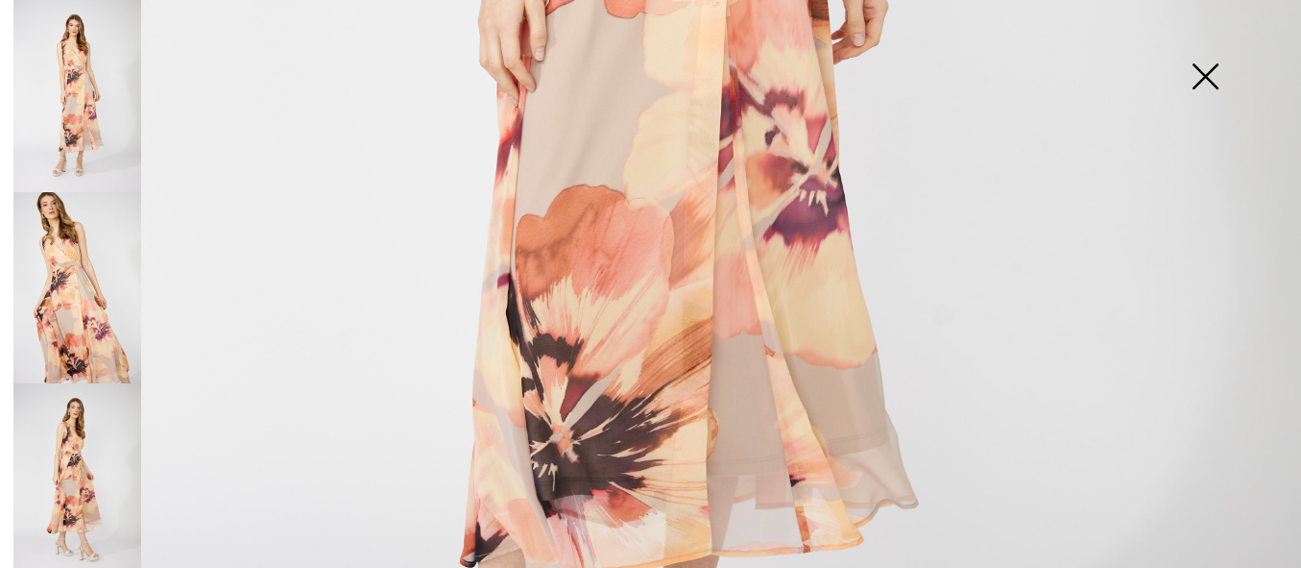
scroll to position [1025, 0]
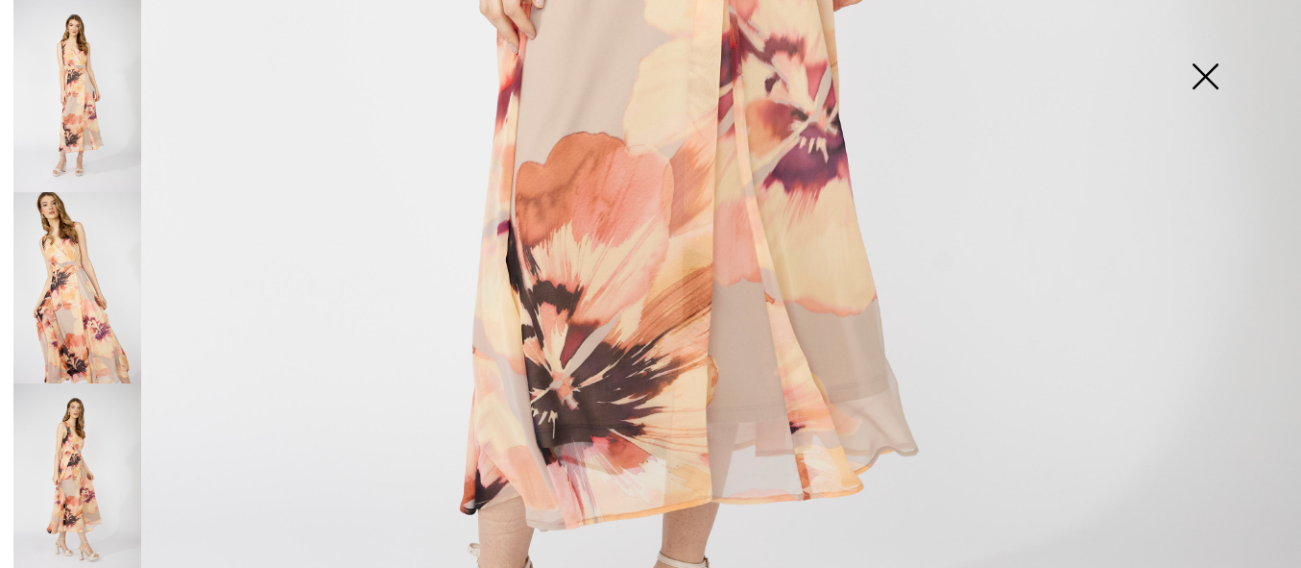
click at [83, 309] on img at bounding box center [77, 288] width 128 height 192
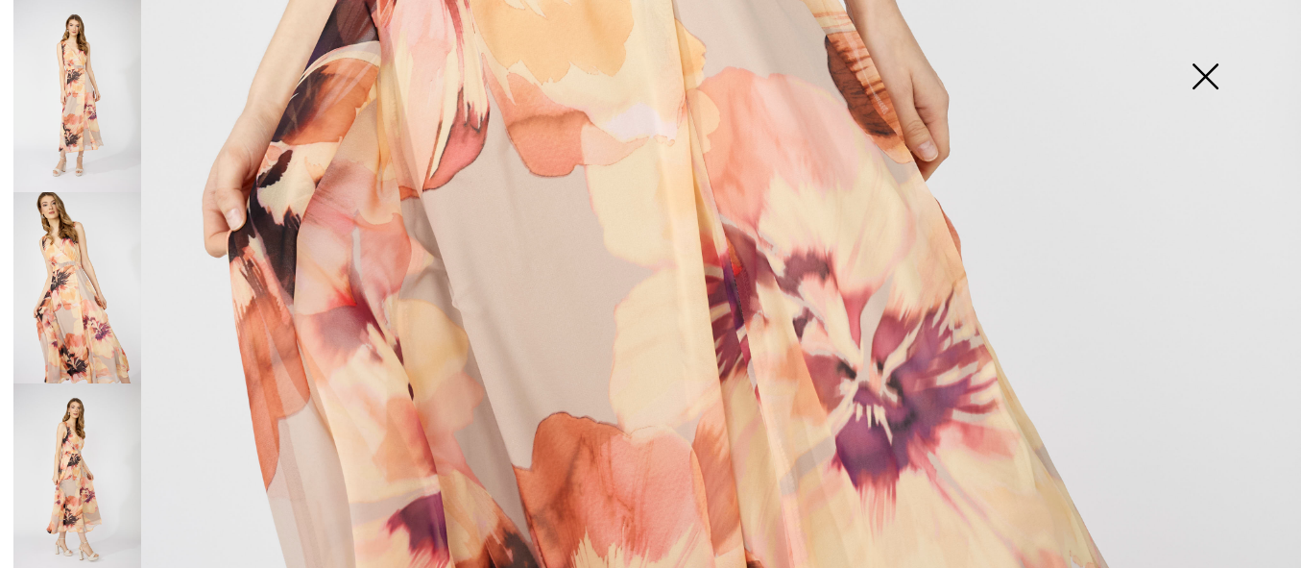
click at [1202, 68] on img at bounding box center [1205, 78] width 96 height 99
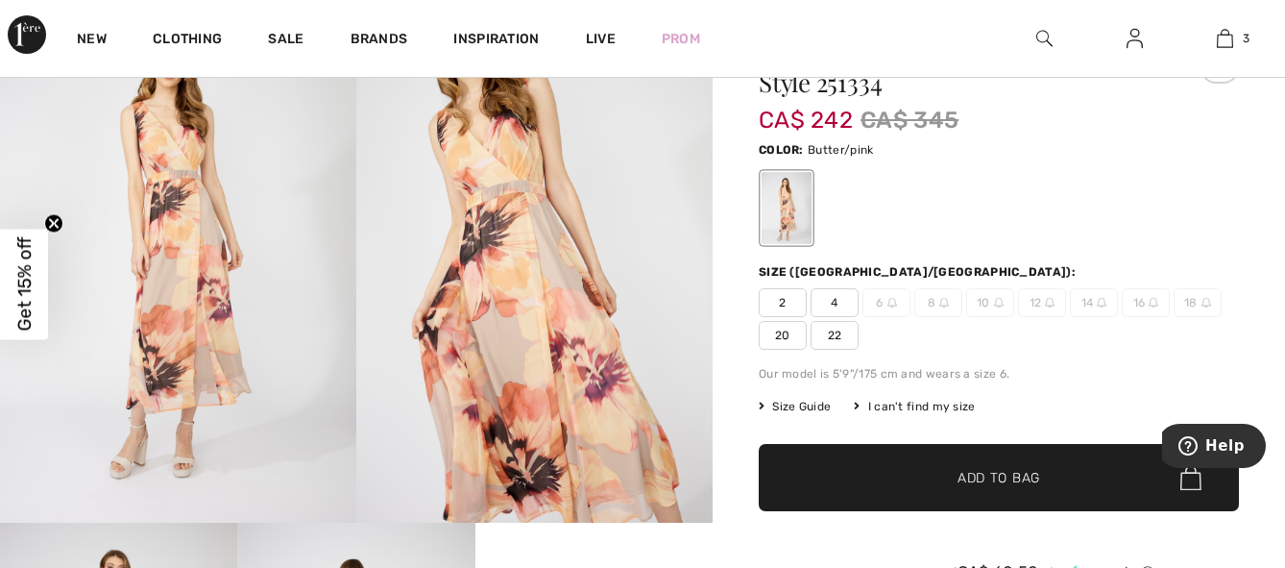
scroll to position [120, 0]
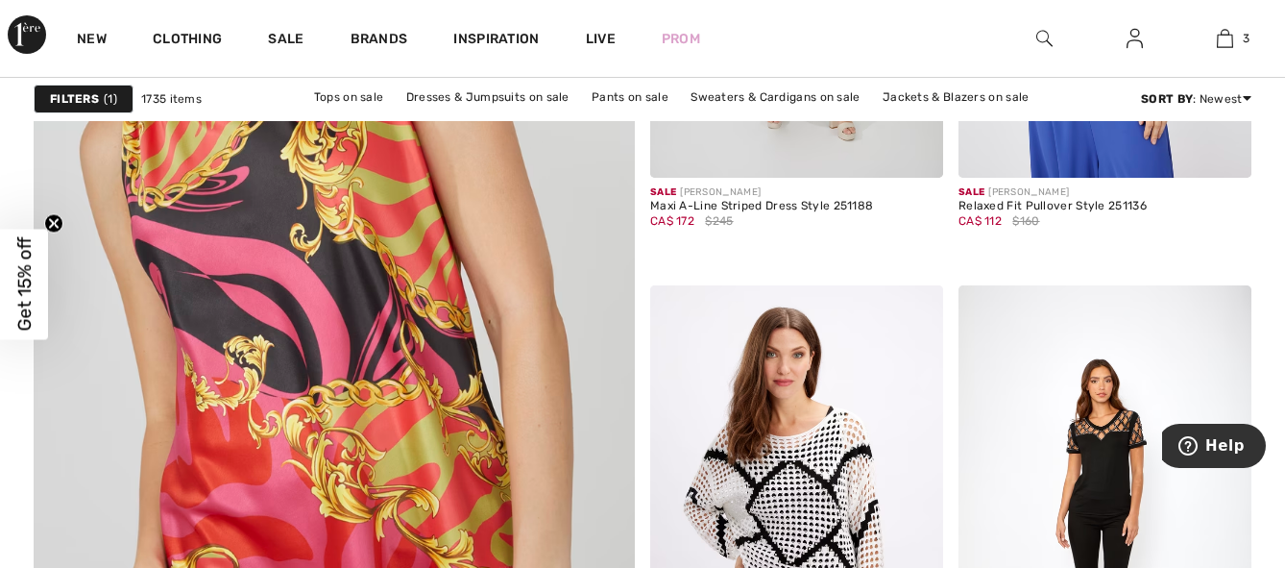
scroll to position [5160, 0]
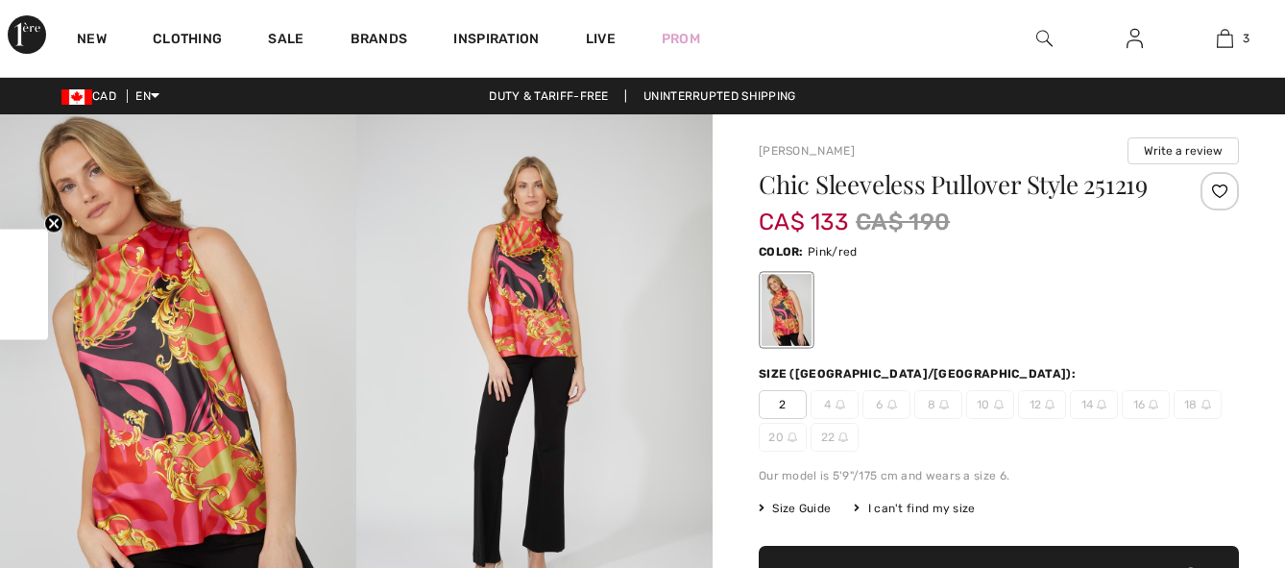
checkbox input "true"
click at [528, 293] on img at bounding box center [534, 381] width 356 height 535
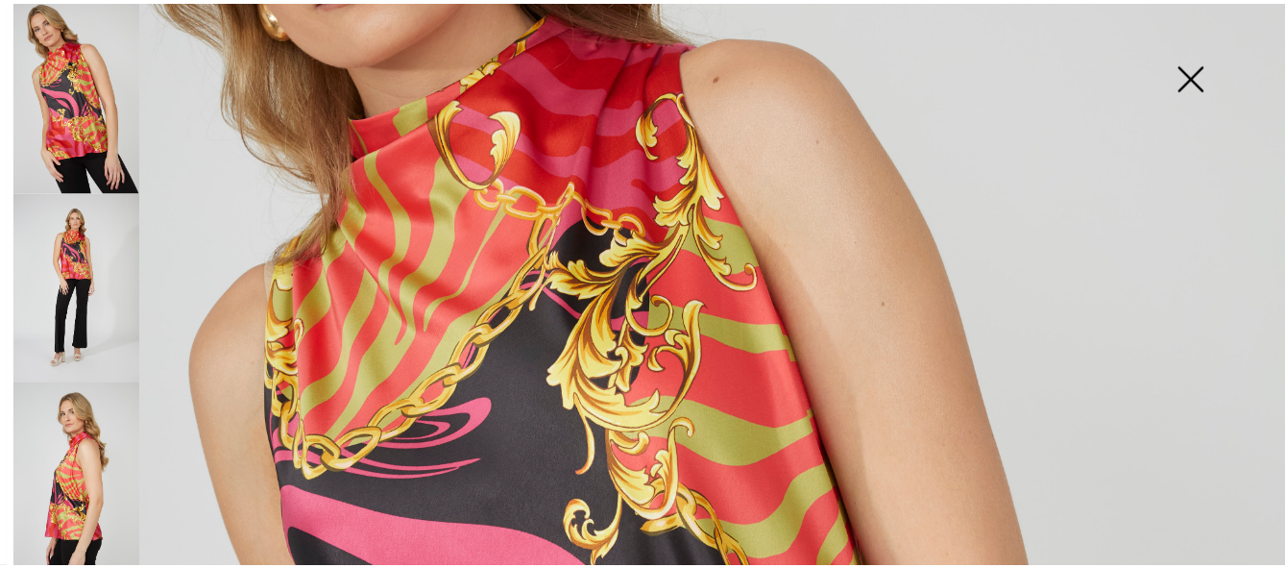
scroll to position [368, 0]
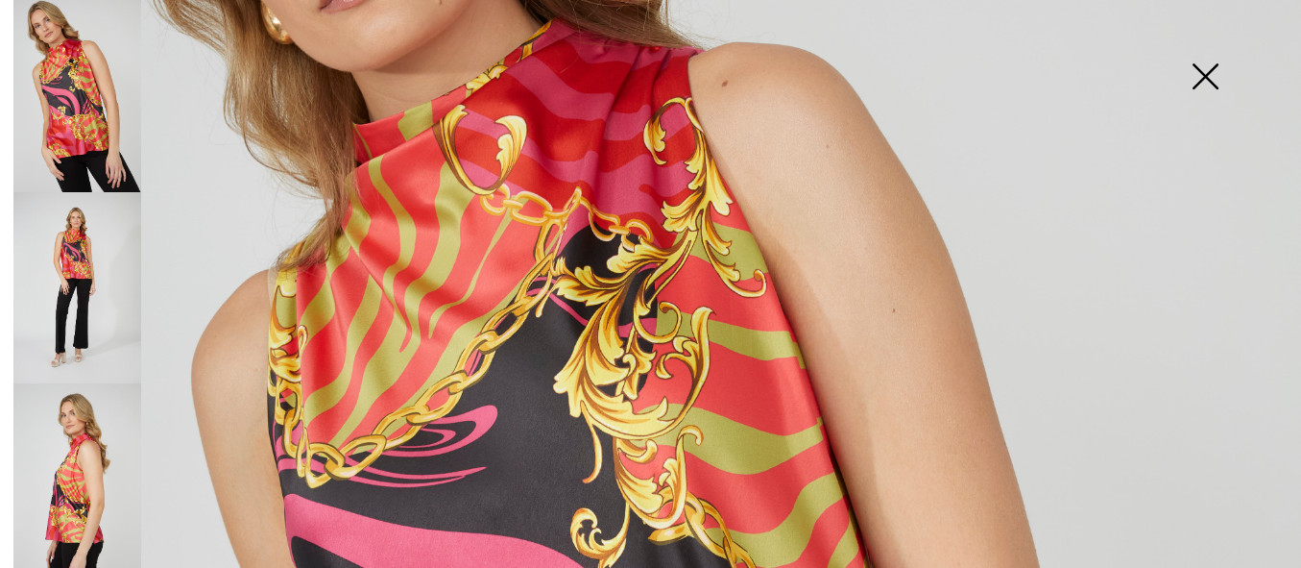
click at [1200, 73] on img at bounding box center [1205, 78] width 96 height 99
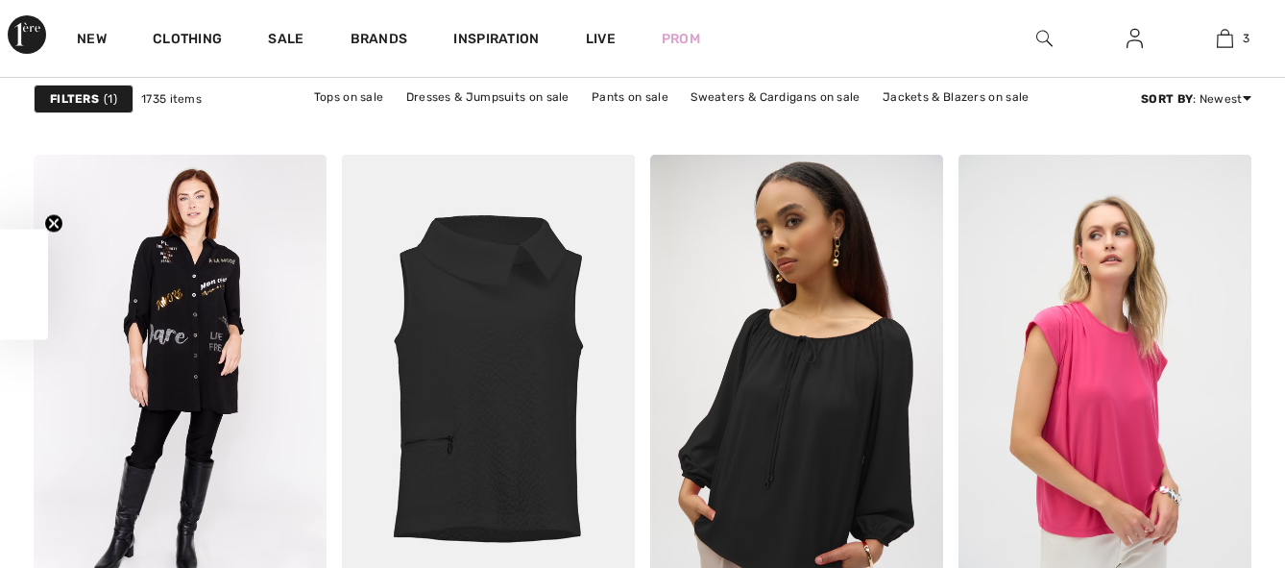
scroll to position [5594, 0]
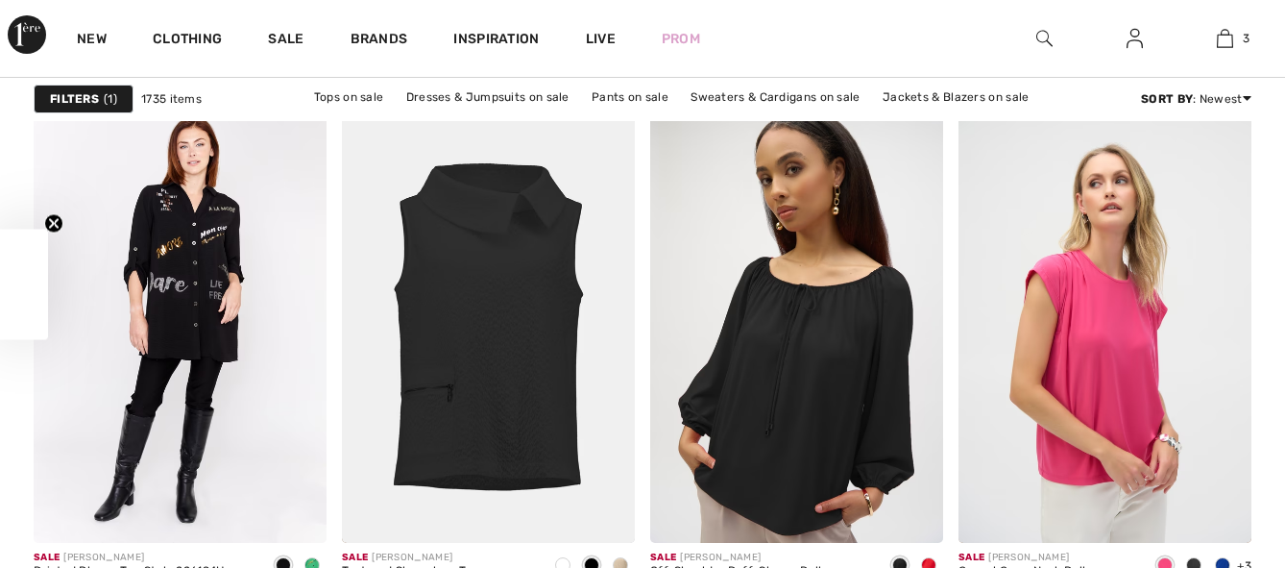
checkbox input "true"
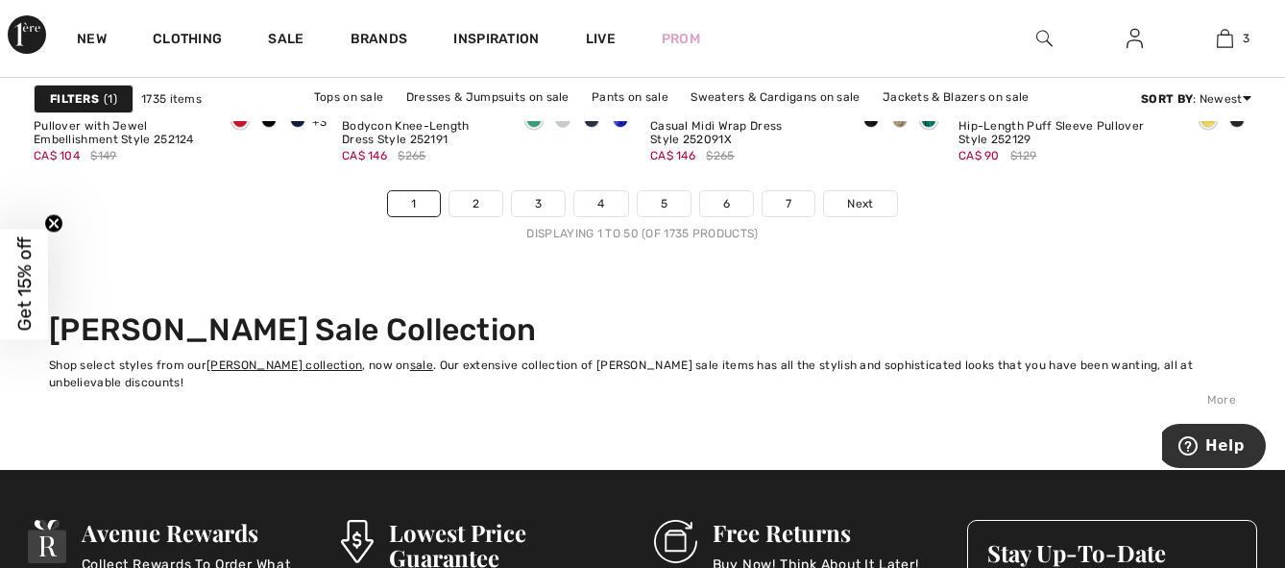
scroll to position [8457, 0]
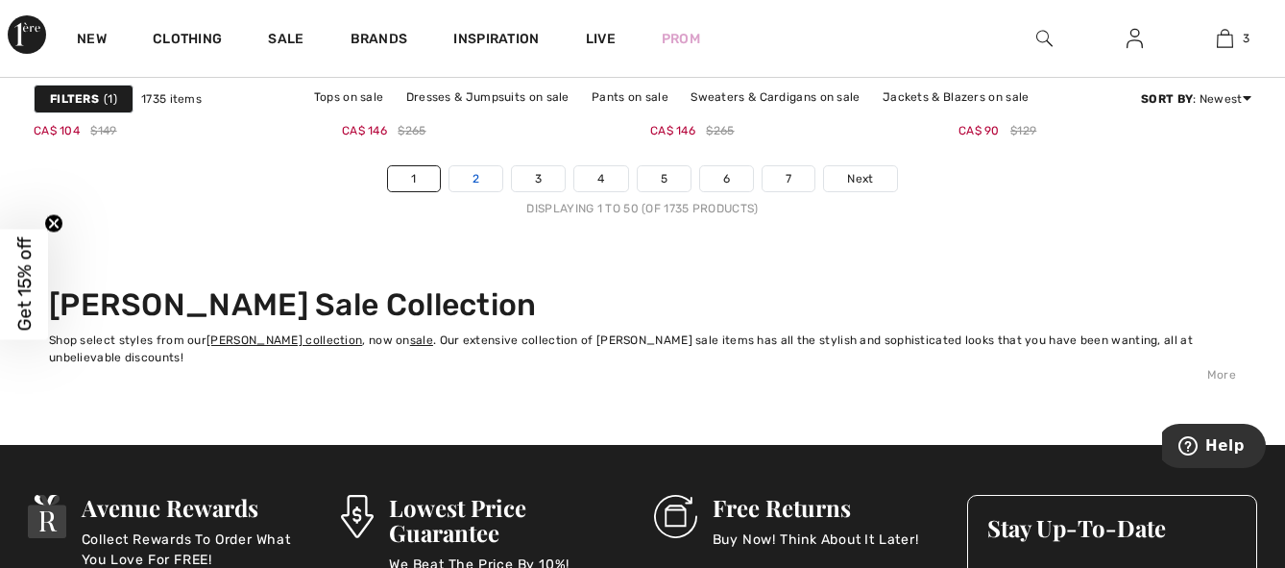
click at [465, 179] on link "2" at bounding box center [475, 178] width 53 height 25
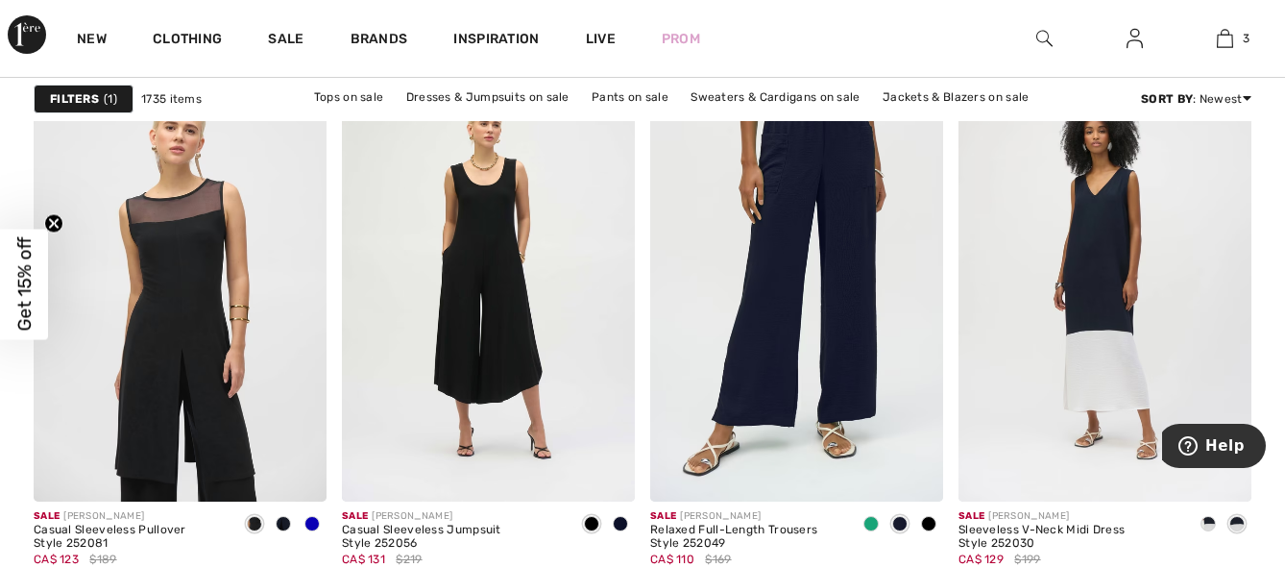
scroll to position [6948, 0]
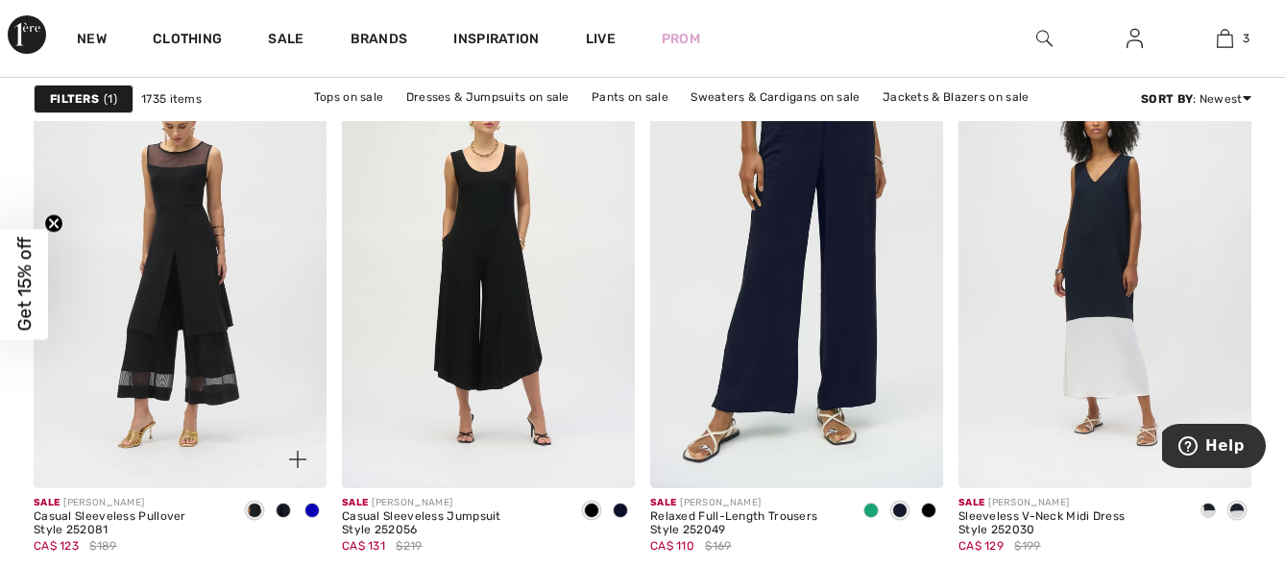
click at [158, 296] on img at bounding box center [180, 269] width 293 height 440
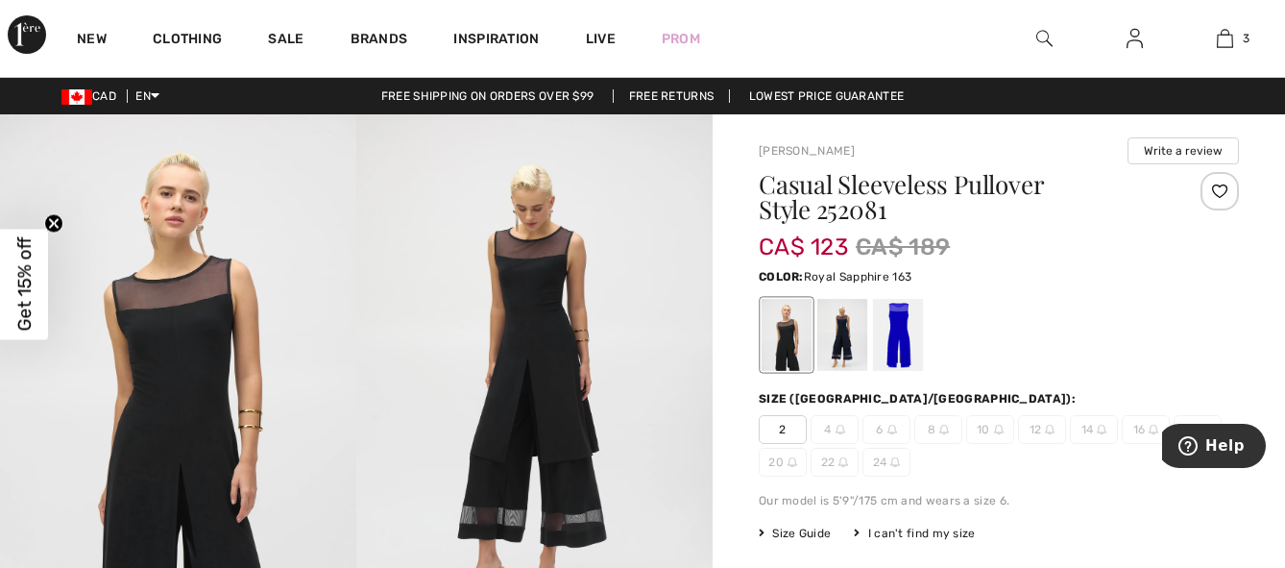
click at [897, 330] on div at bounding box center [898, 335] width 50 height 72
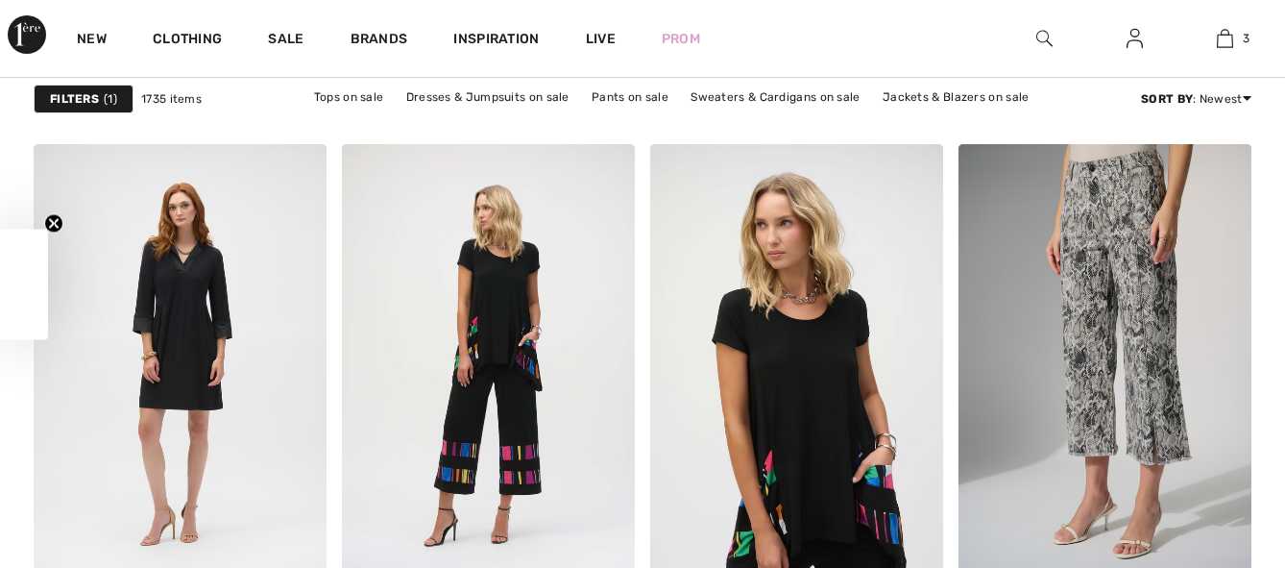
checkbox input "true"
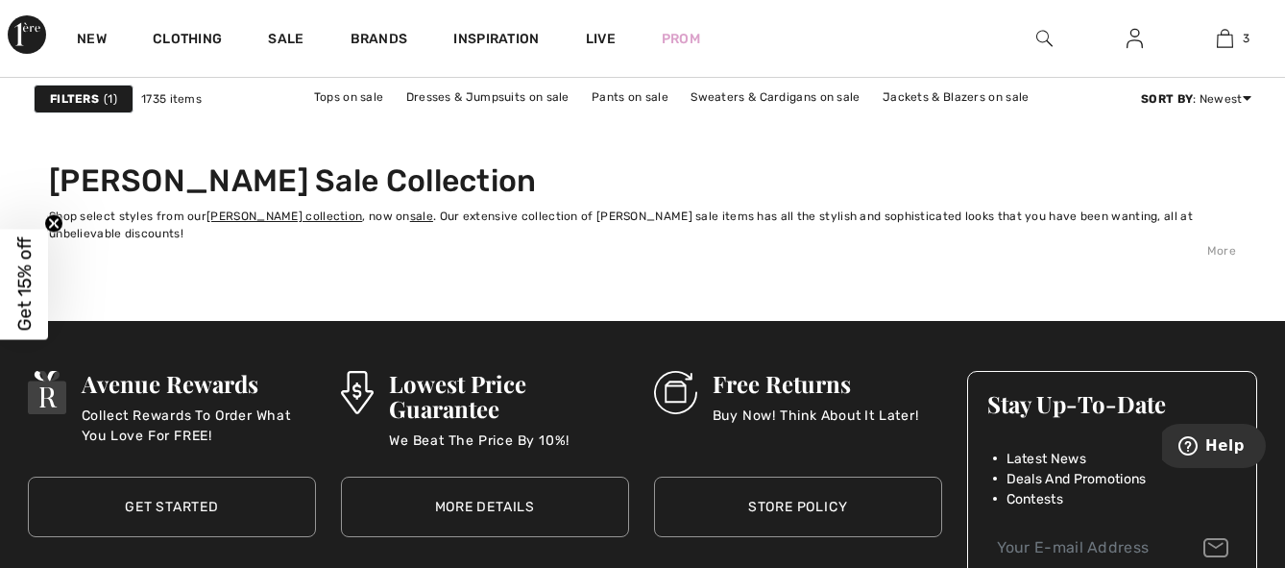
scroll to position [8390, 0]
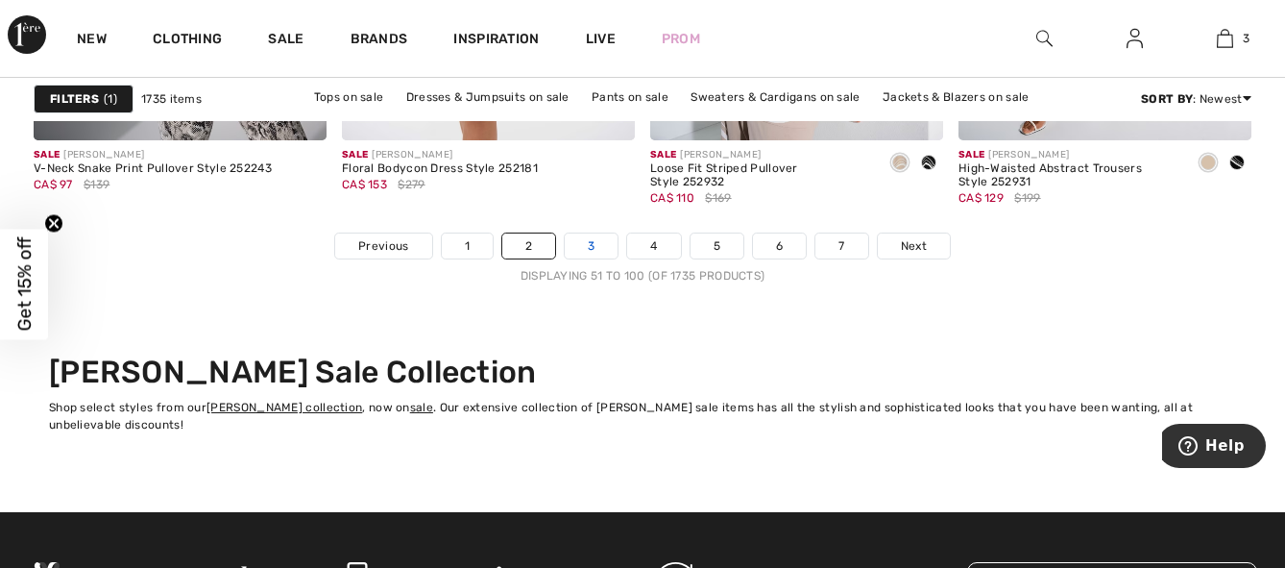
click at [589, 245] on link "3" at bounding box center [591, 245] width 53 height 25
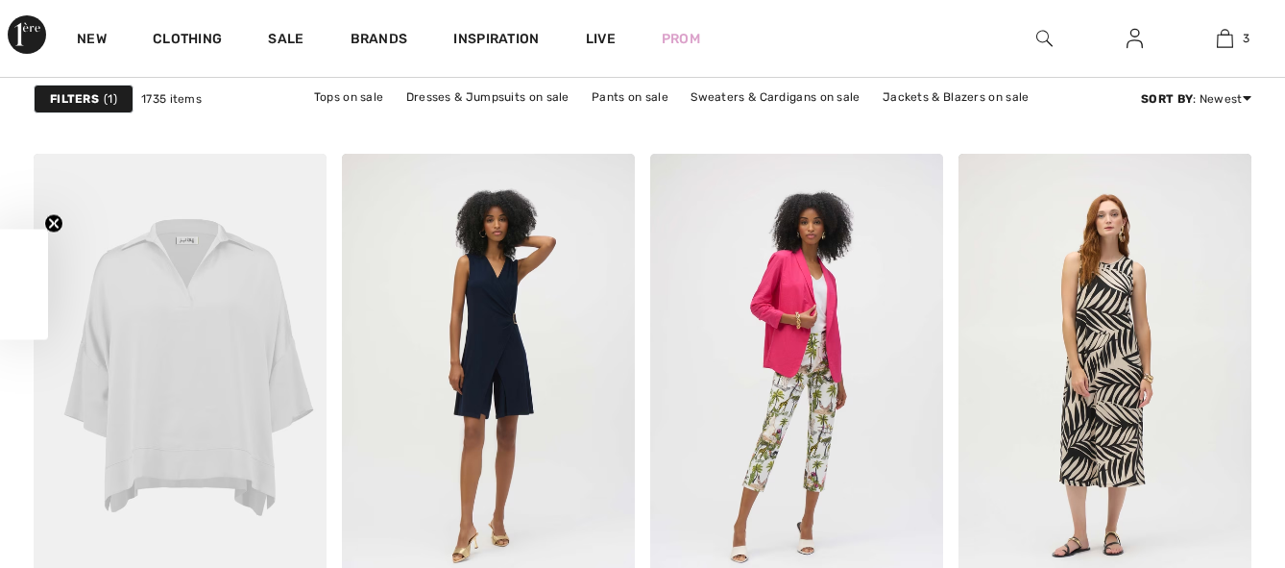
checkbox input "true"
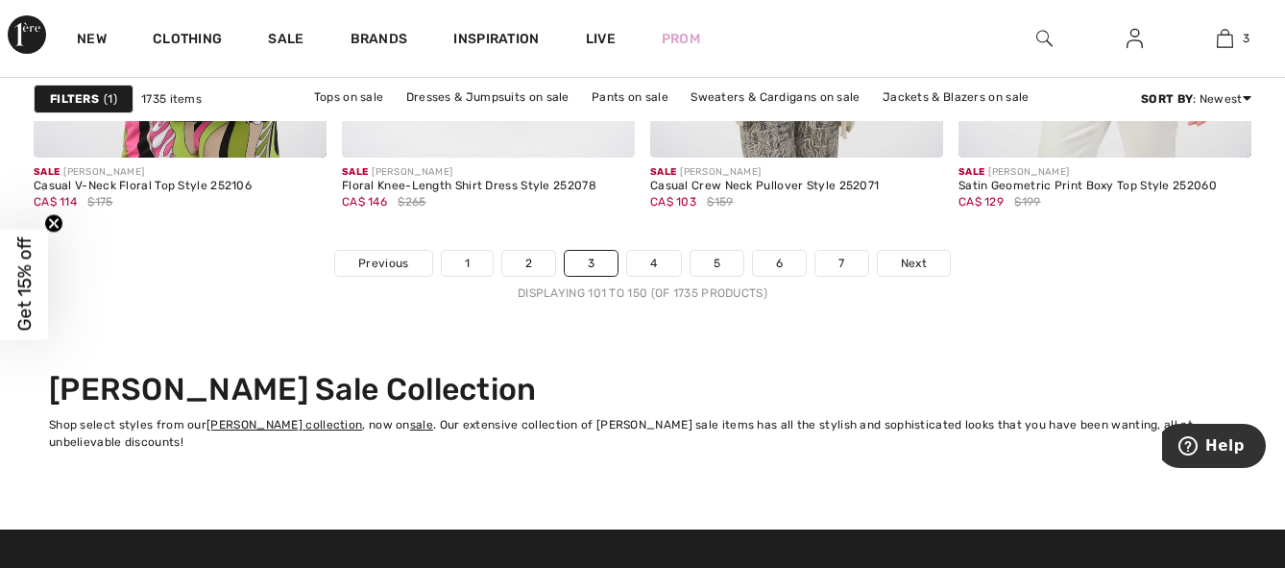
scroll to position [8390, 0]
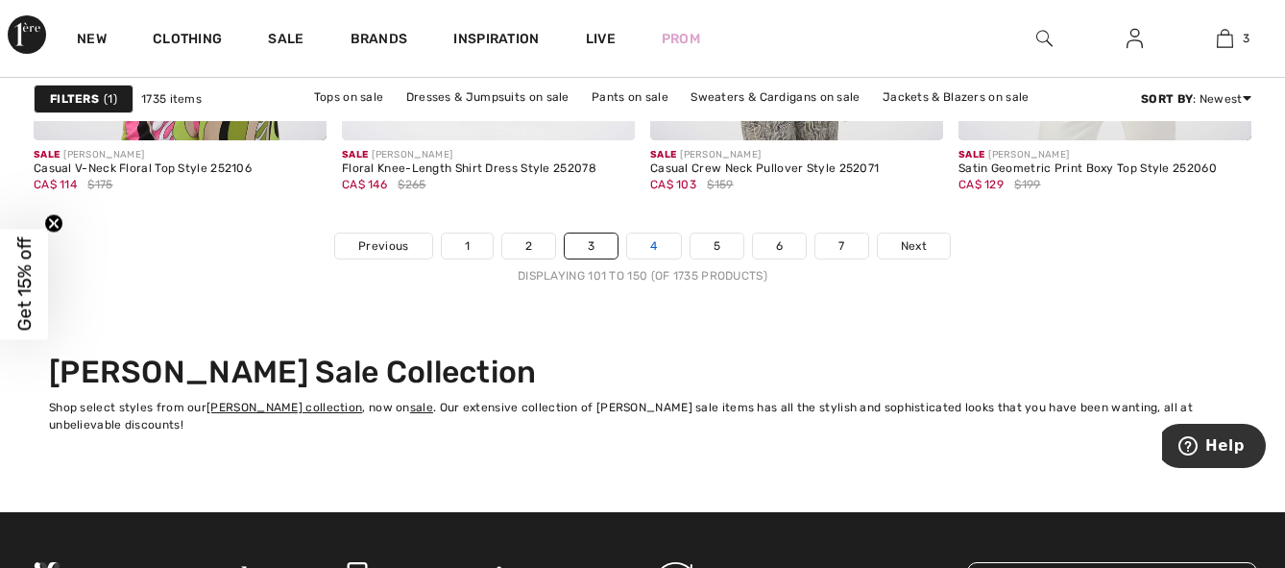
click at [653, 248] on link "4" at bounding box center [653, 245] width 53 height 25
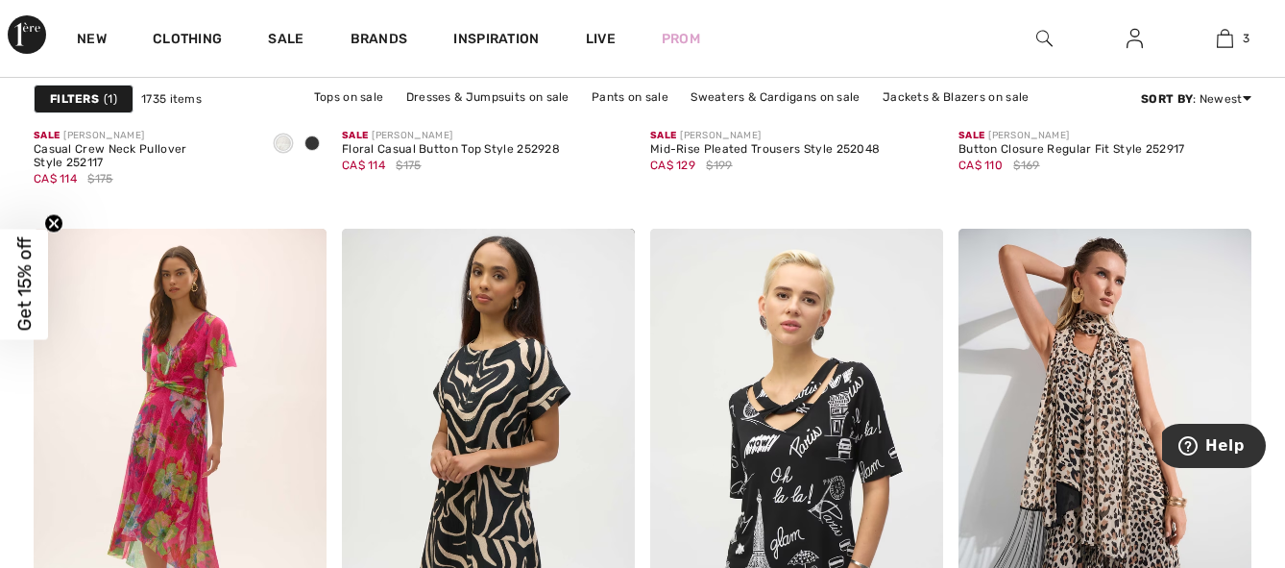
scroll to position [2918, 0]
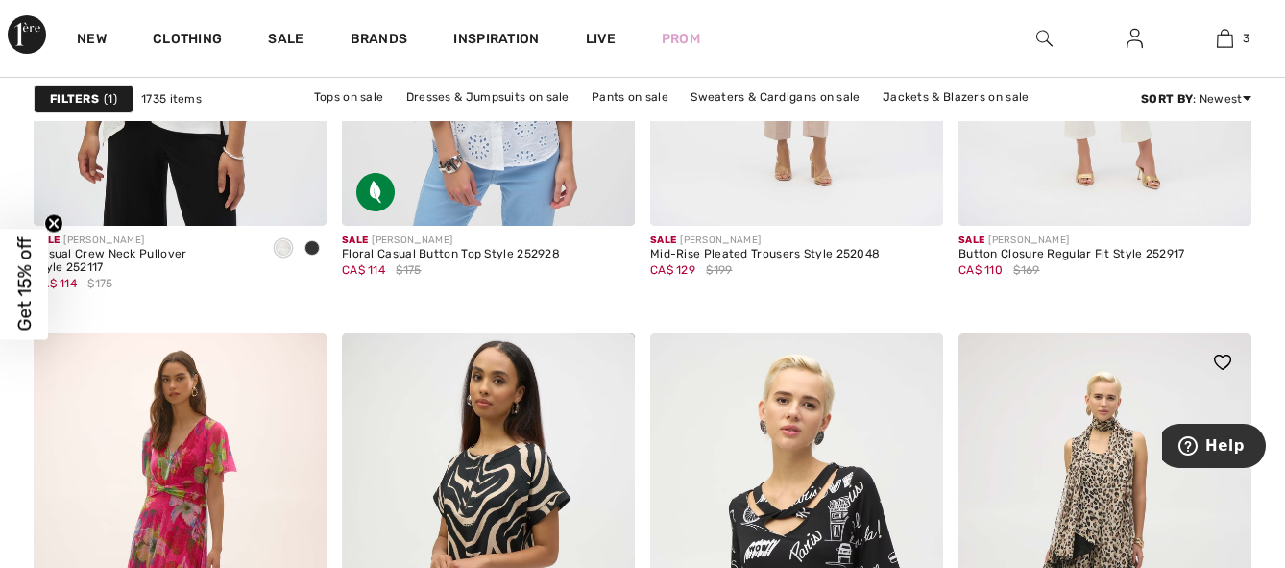
click at [1110, 458] on img at bounding box center [1105, 553] width 293 height 440
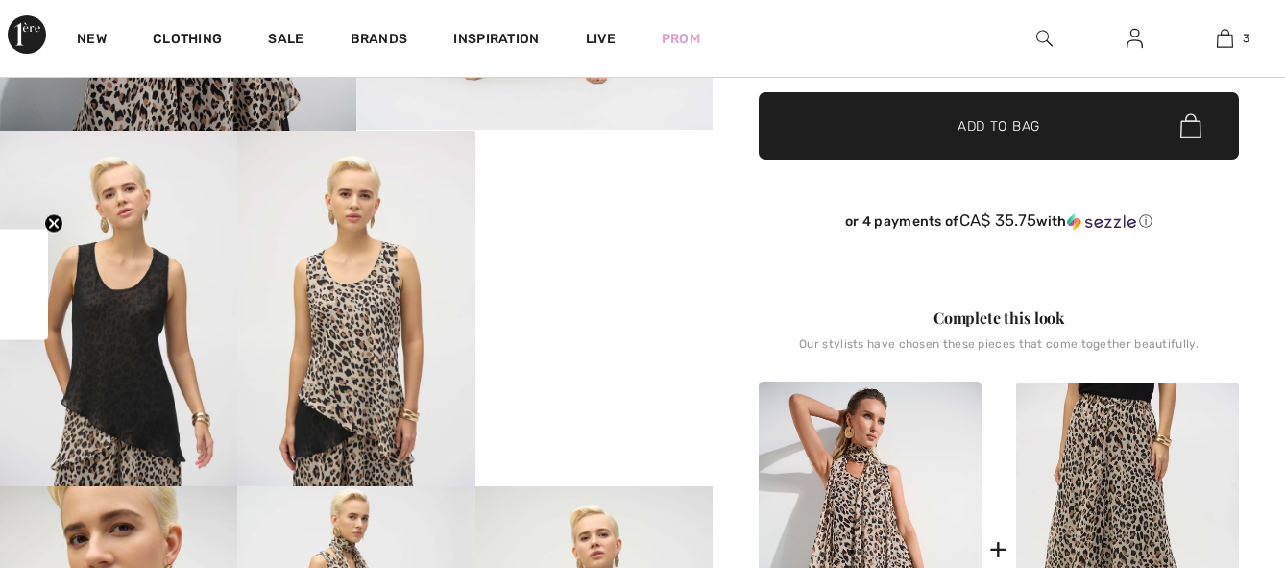
checkbox input "true"
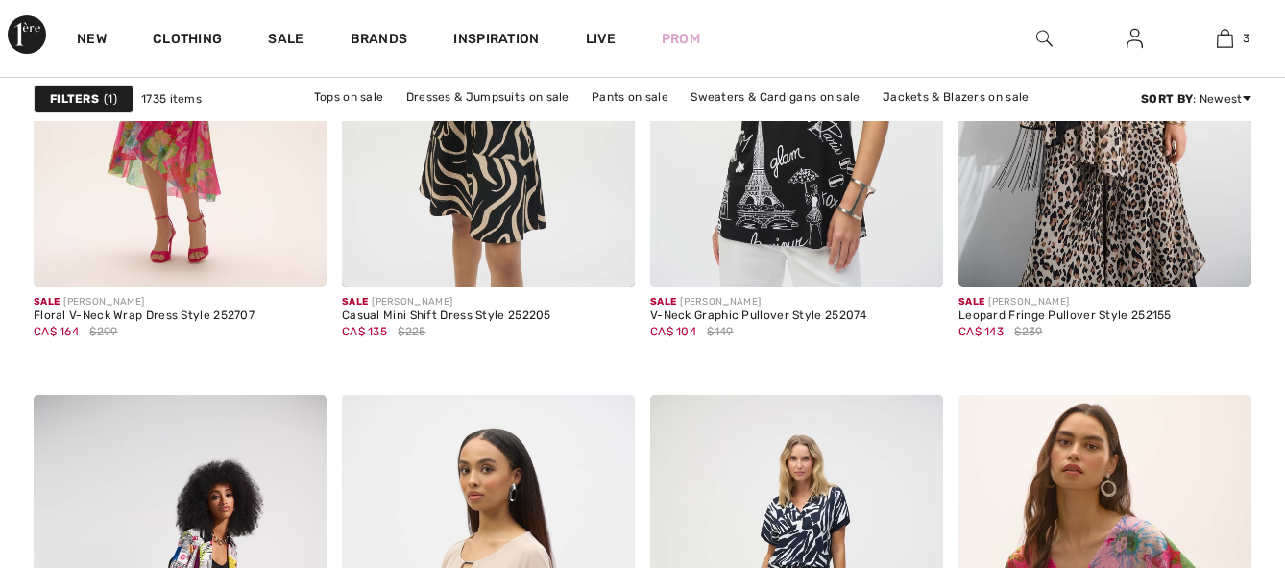
checkbox input "true"
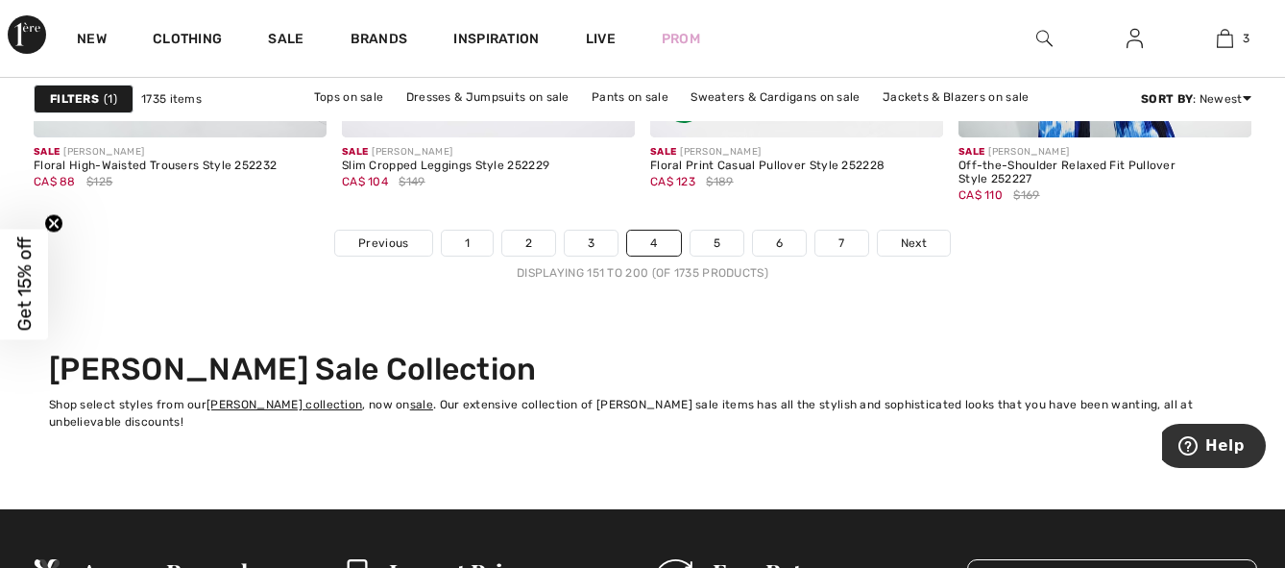
scroll to position [8443, 0]
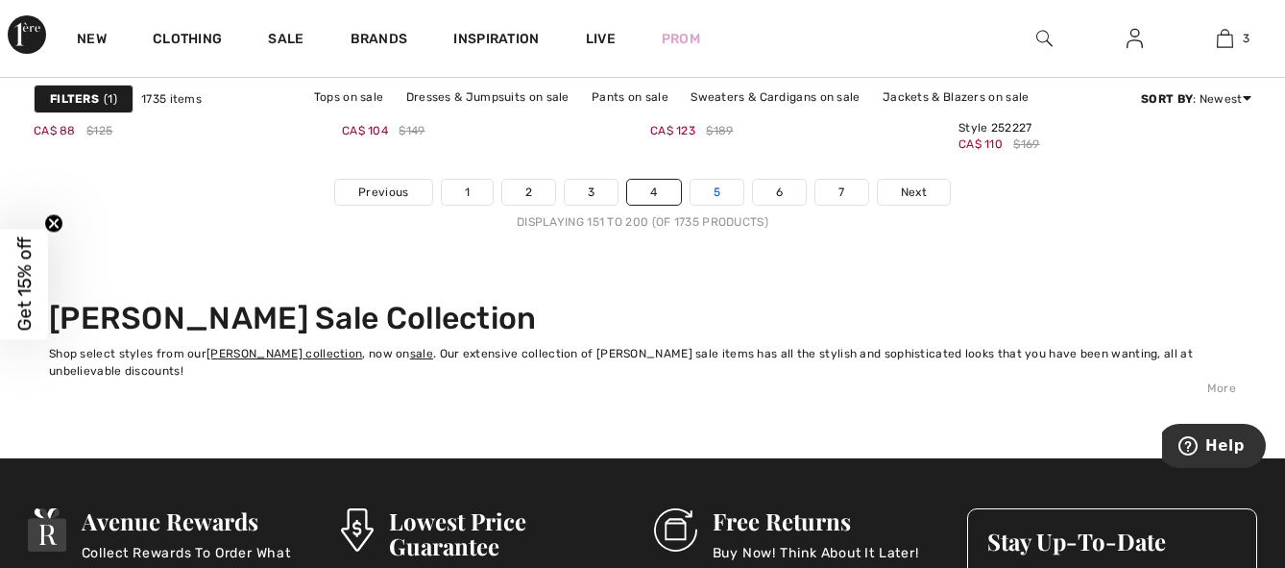
click at [716, 197] on link "5" at bounding box center [717, 192] width 53 height 25
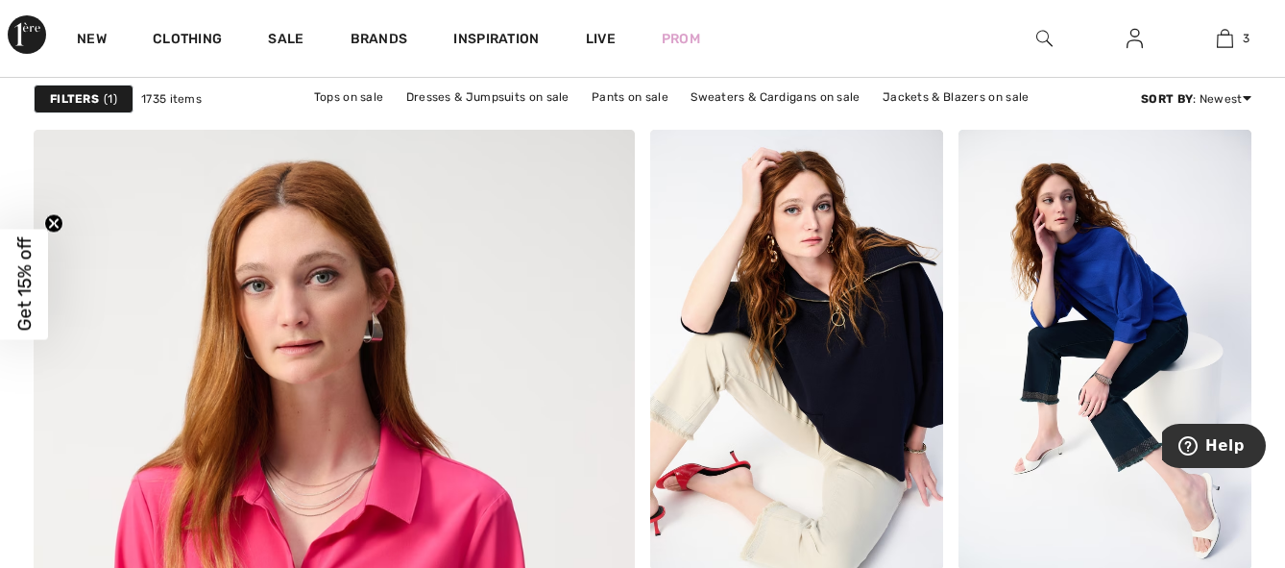
scroll to position [4602, 0]
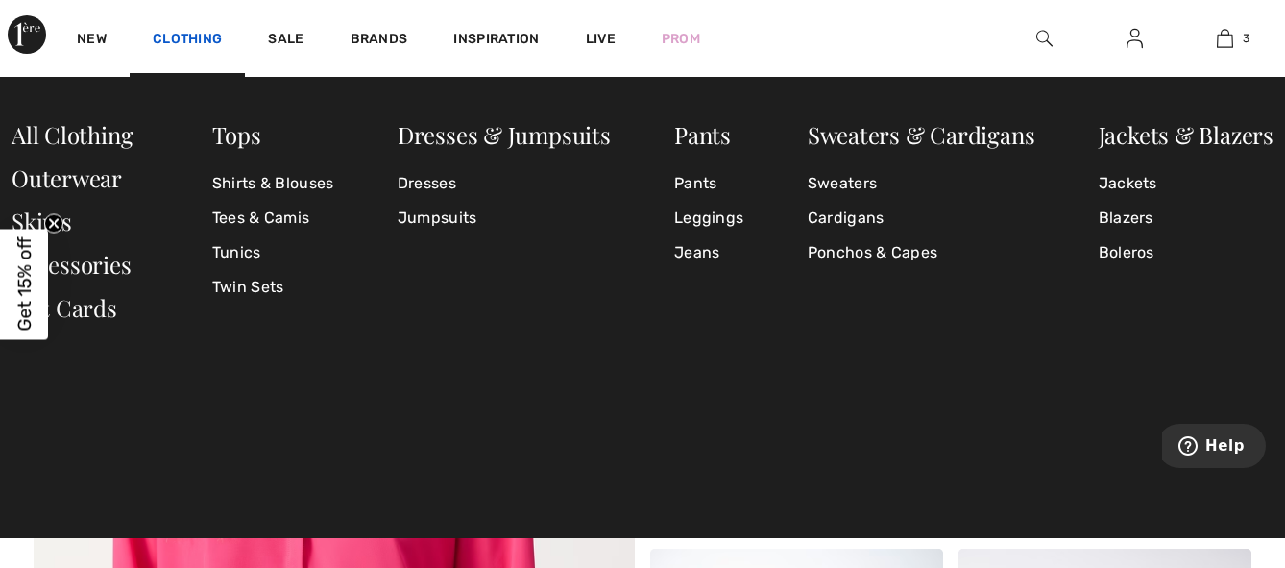
click at [185, 31] on link "Clothing" at bounding box center [187, 41] width 69 height 20
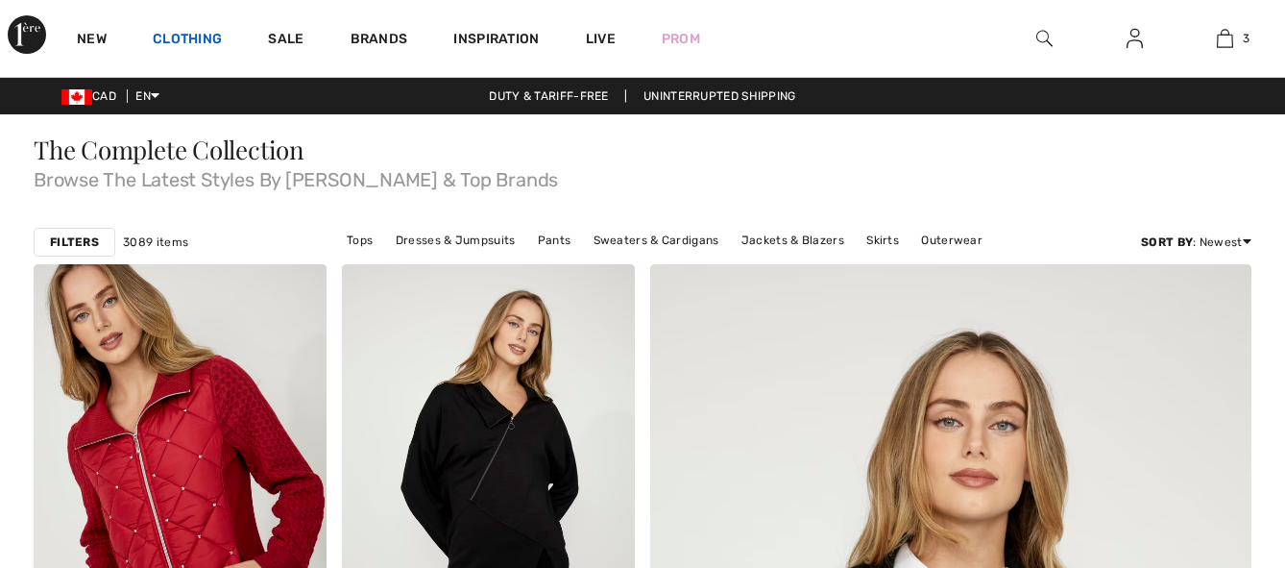
click at [193, 31] on link "Clothing" at bounding box center [187, 41] width 69 height 20
checkbox input "true"
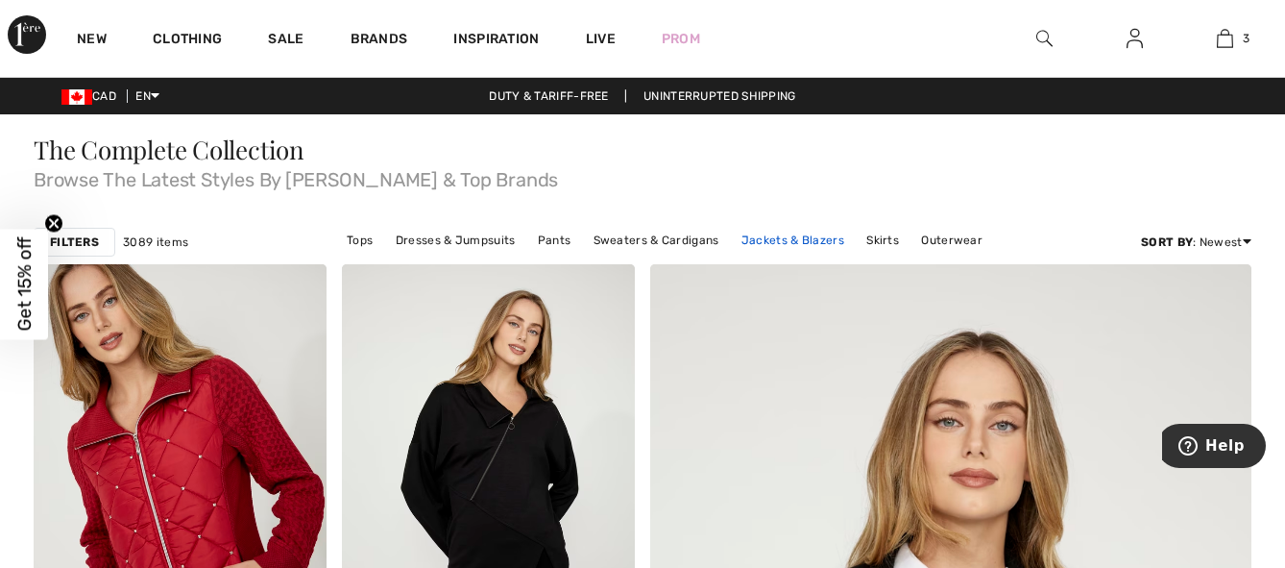
click at [782, 238] on link "Jackets & Blazers" at bounding box center [793, 240] width 122 height 25
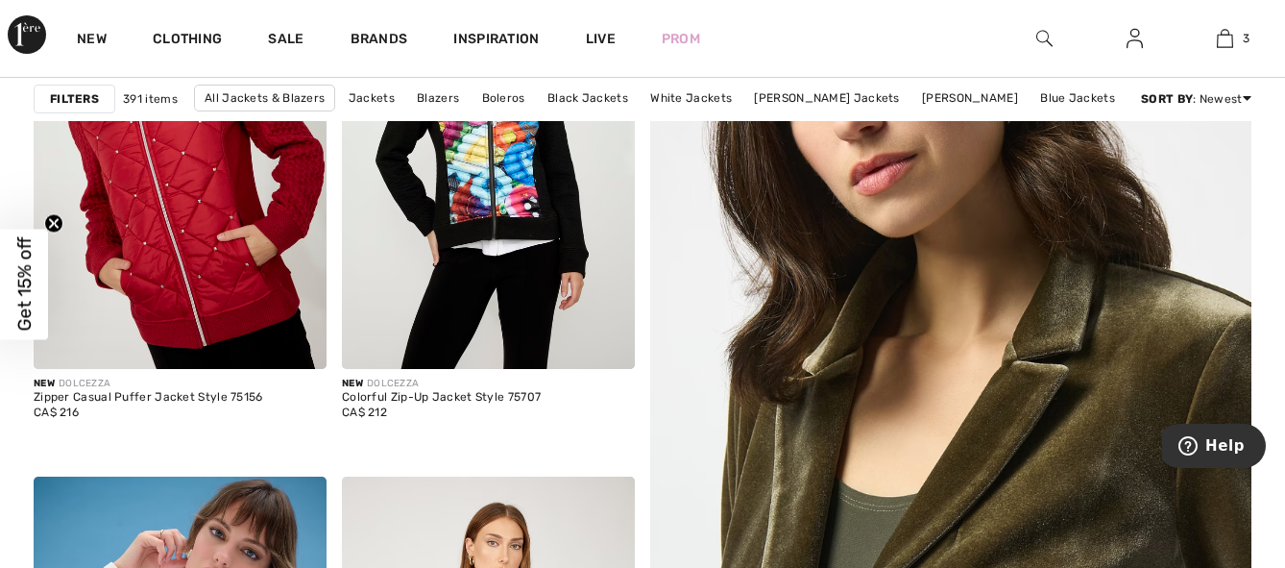
click at [1011, 389] on img at bounding box center [950, 470] width 721 height 1082
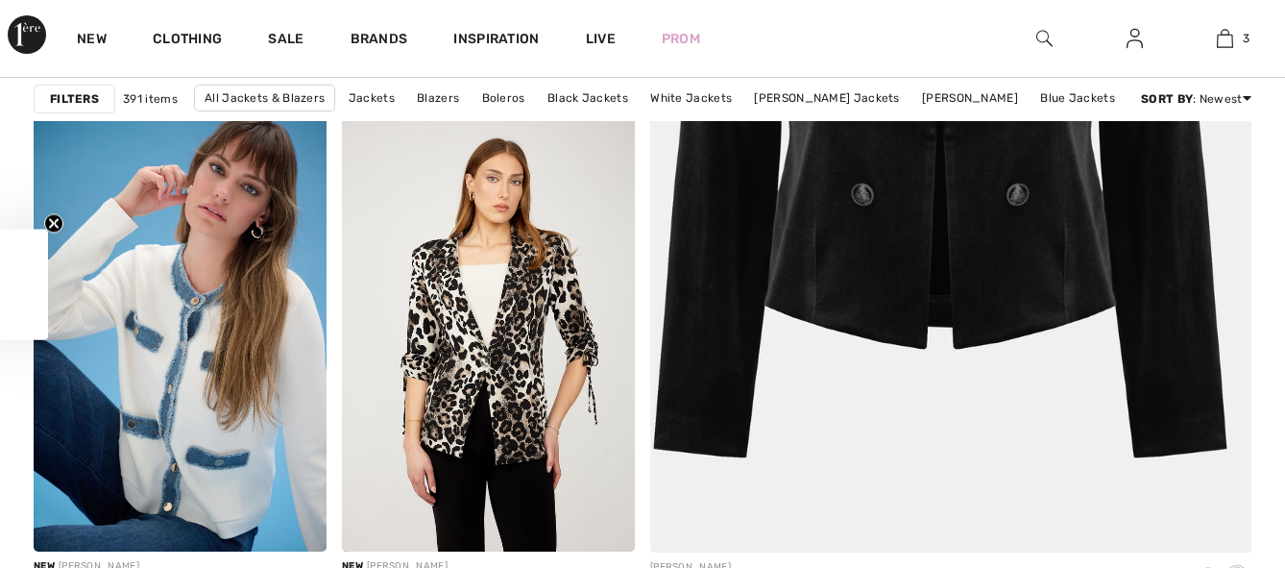
checkbox input "true"
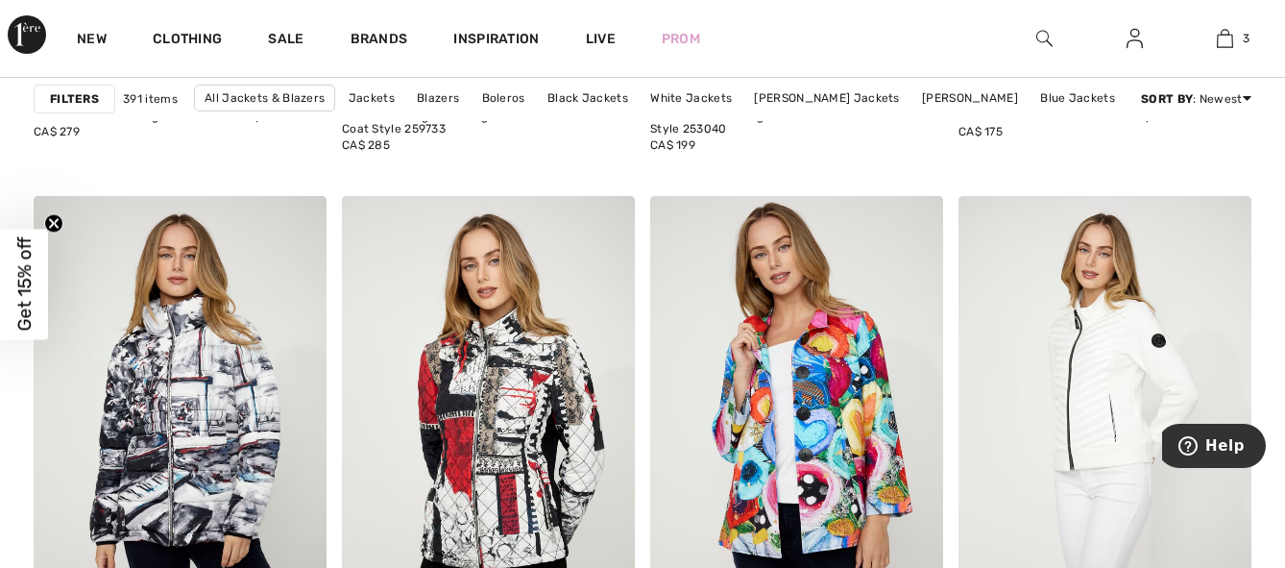
scroll to position [6146, 0]
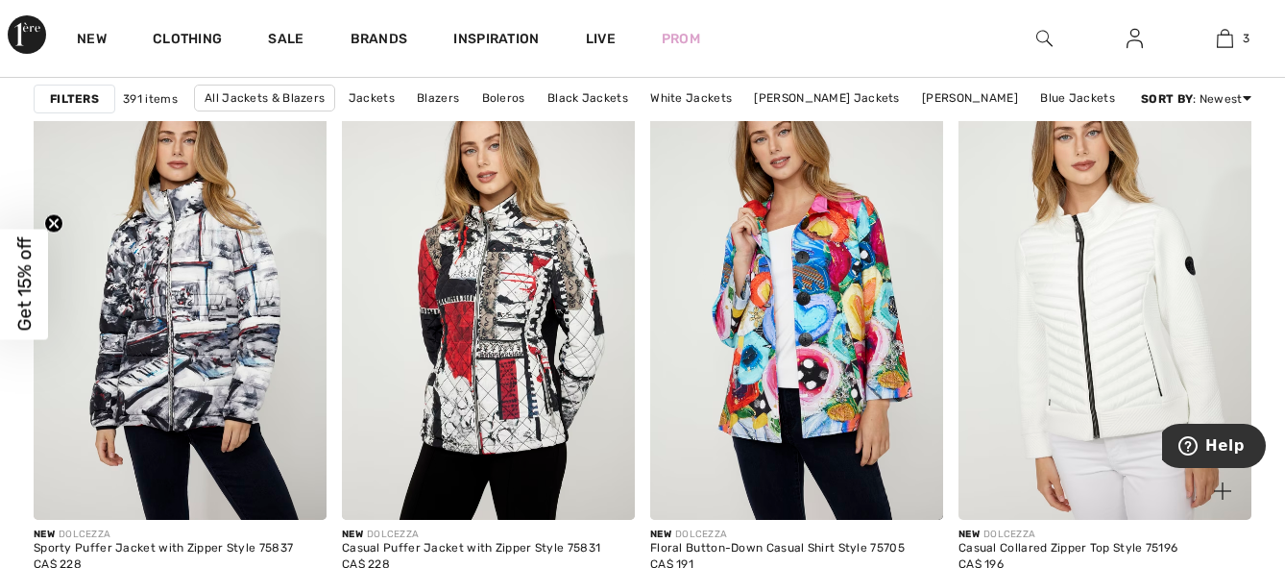
click at [1097, 342] on img at bounding box center [1105, 301] width 293 height 440
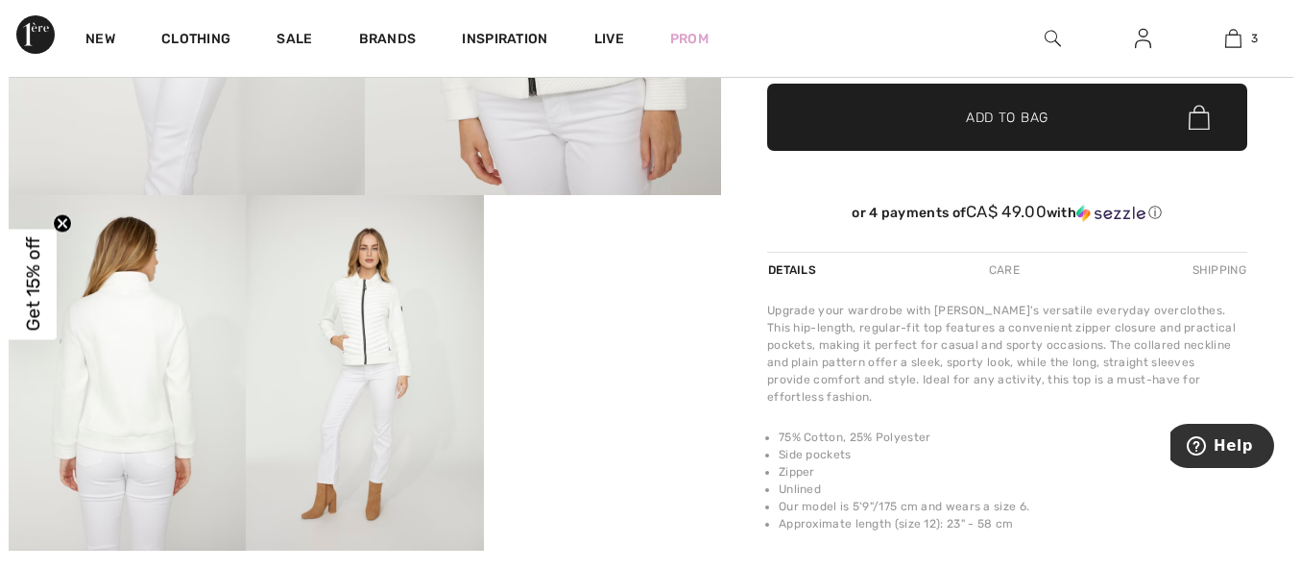
scroll to position [468, 0]
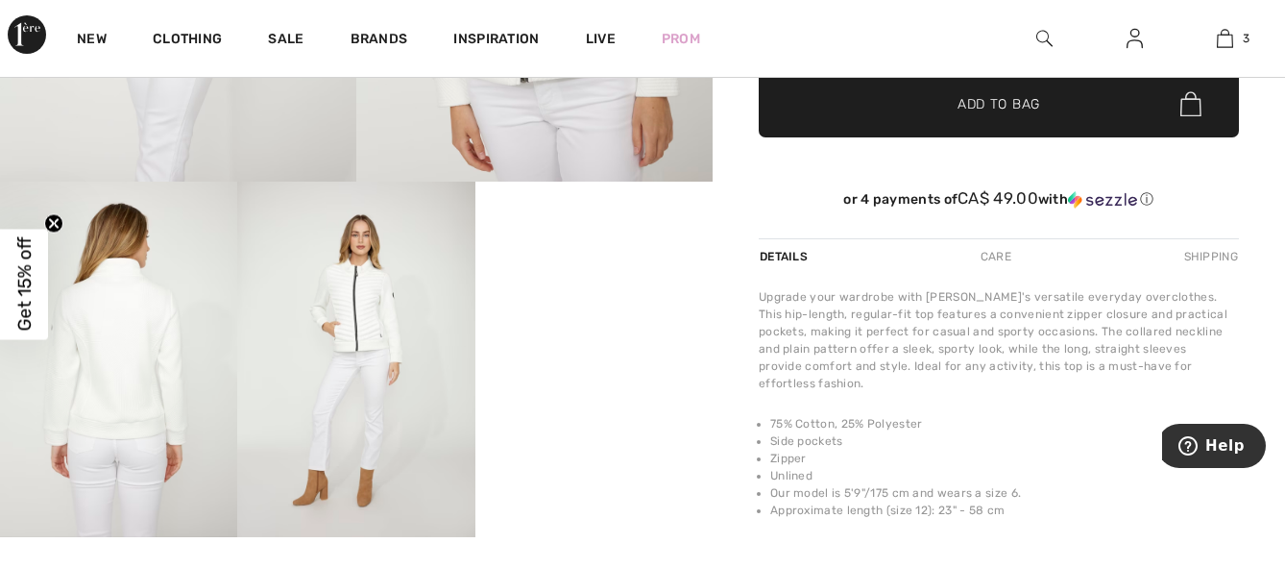
click at [109, 399] on img at bounding box center [118, 360] width 237 height 356
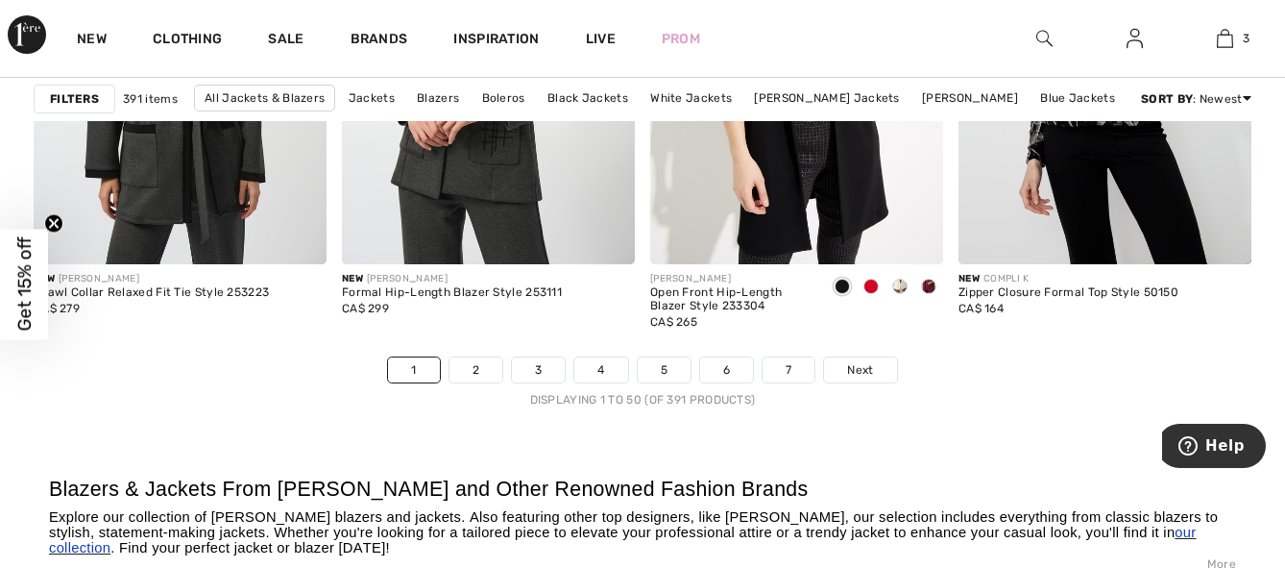
scroll to position [8172, 0]
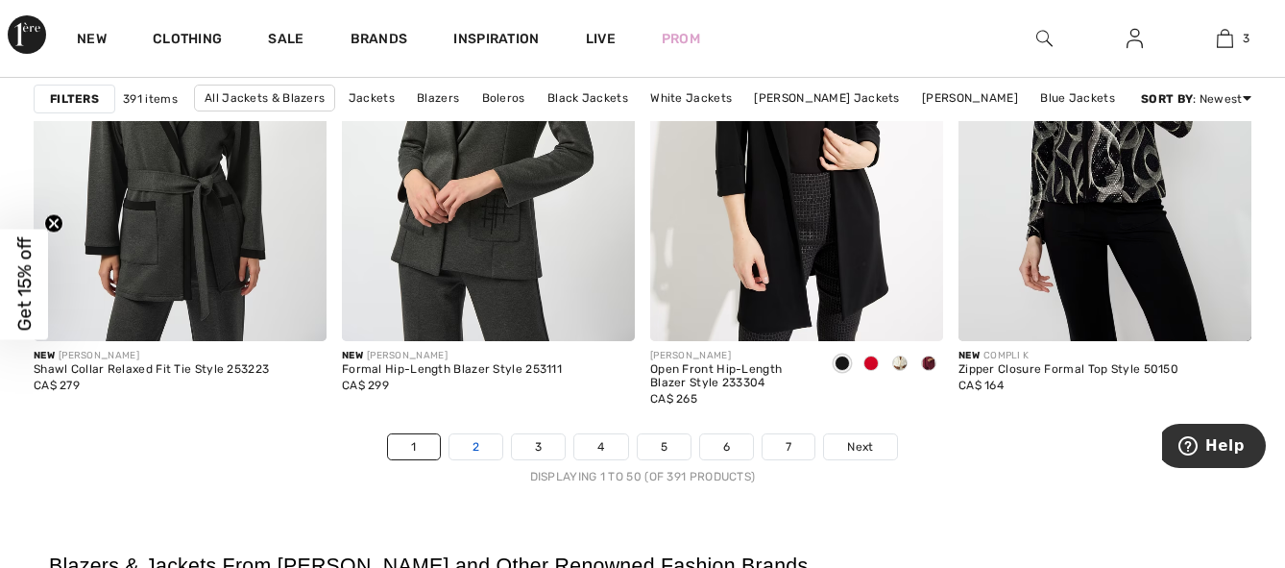
click at [473, 441] on link "2" at bounding box center [475, 446] width 53 height 25
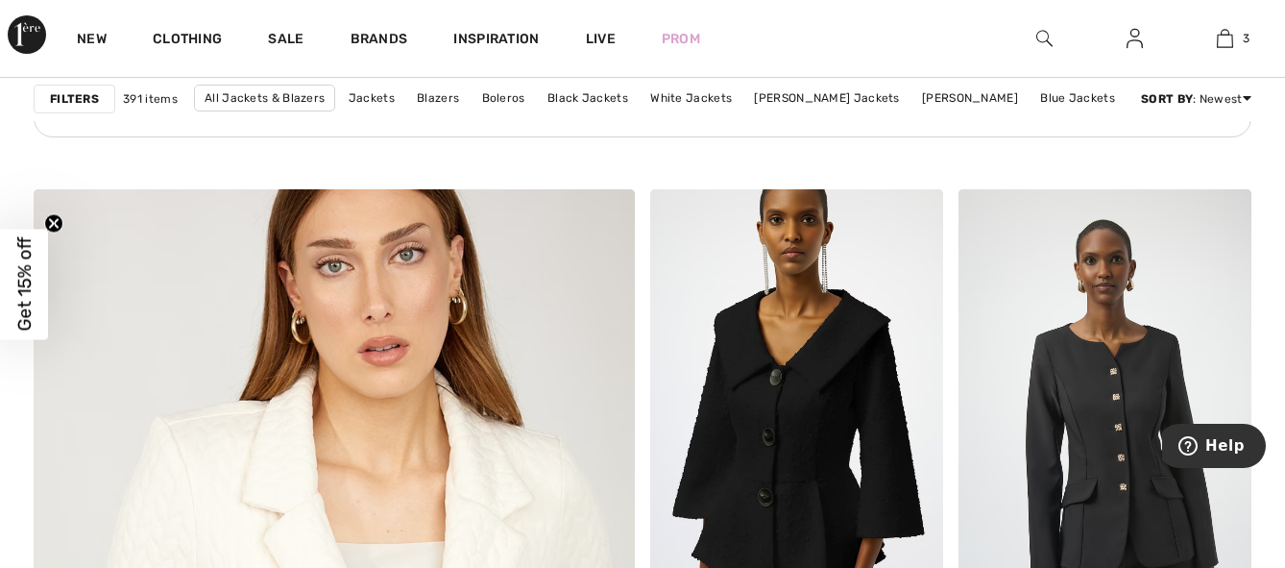
scroll to position [4409, 0]
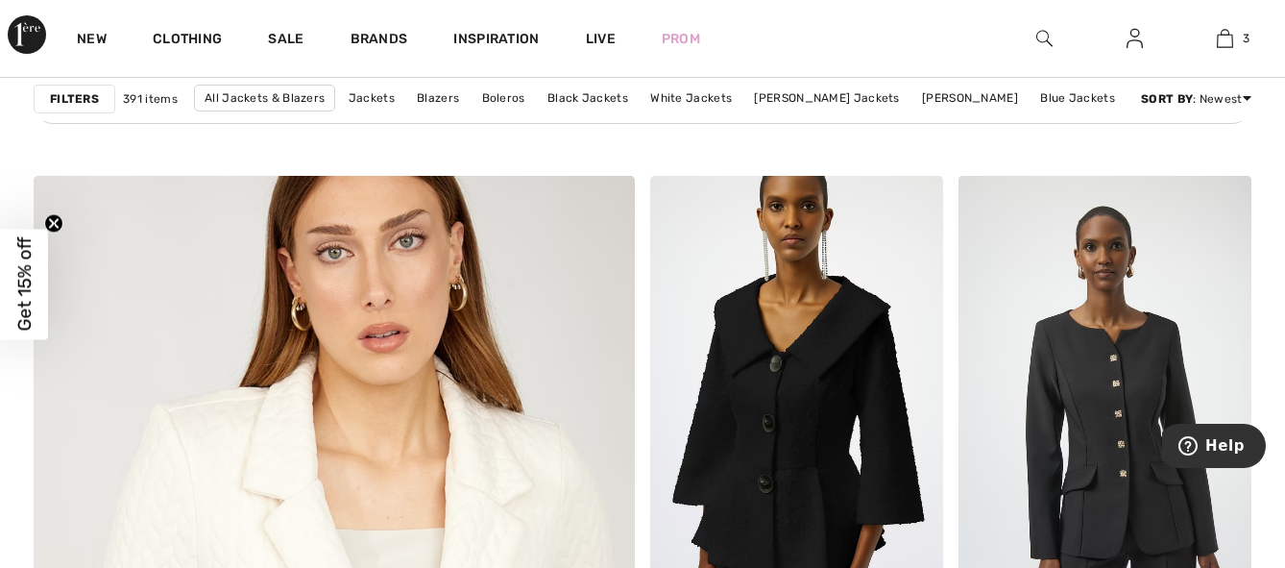
click at [1281, 537] on div "Jackets & Blazers Trendy Pieces From [PERSON_NAME] & Top Leading Brands Filters…" at bounding box center [642, 66] width 1285 height 8722
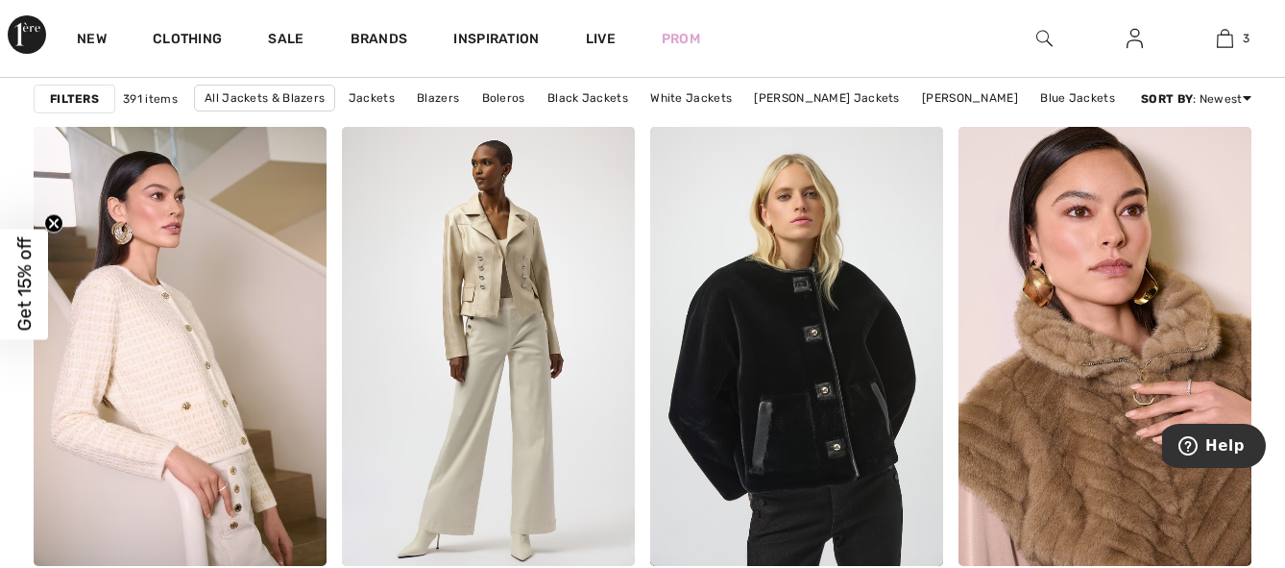
scroll to position [8037, 0]
